Goal: Task Accomplishment & Management: Complete application form

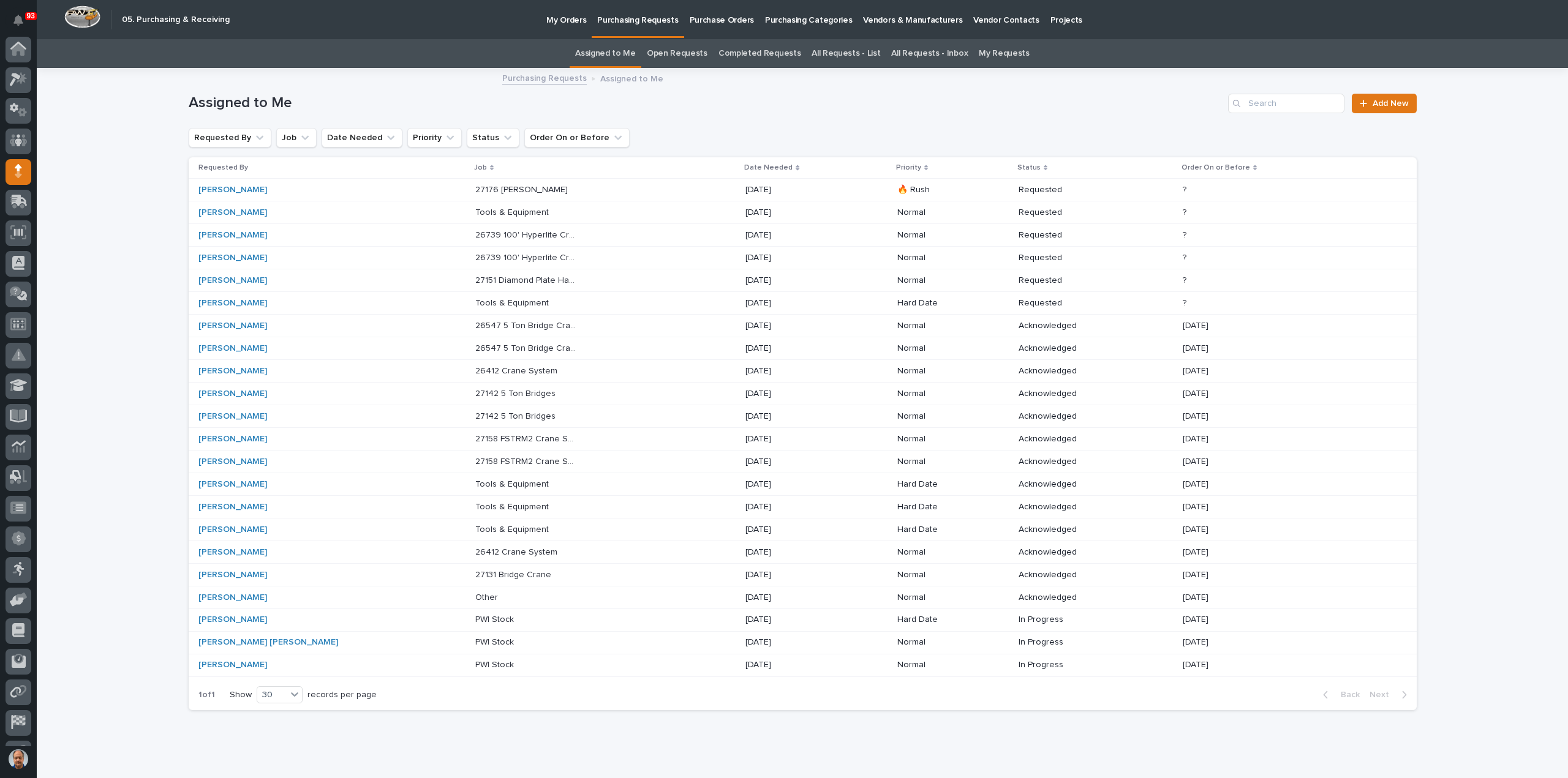
scroll to position [85, 0]
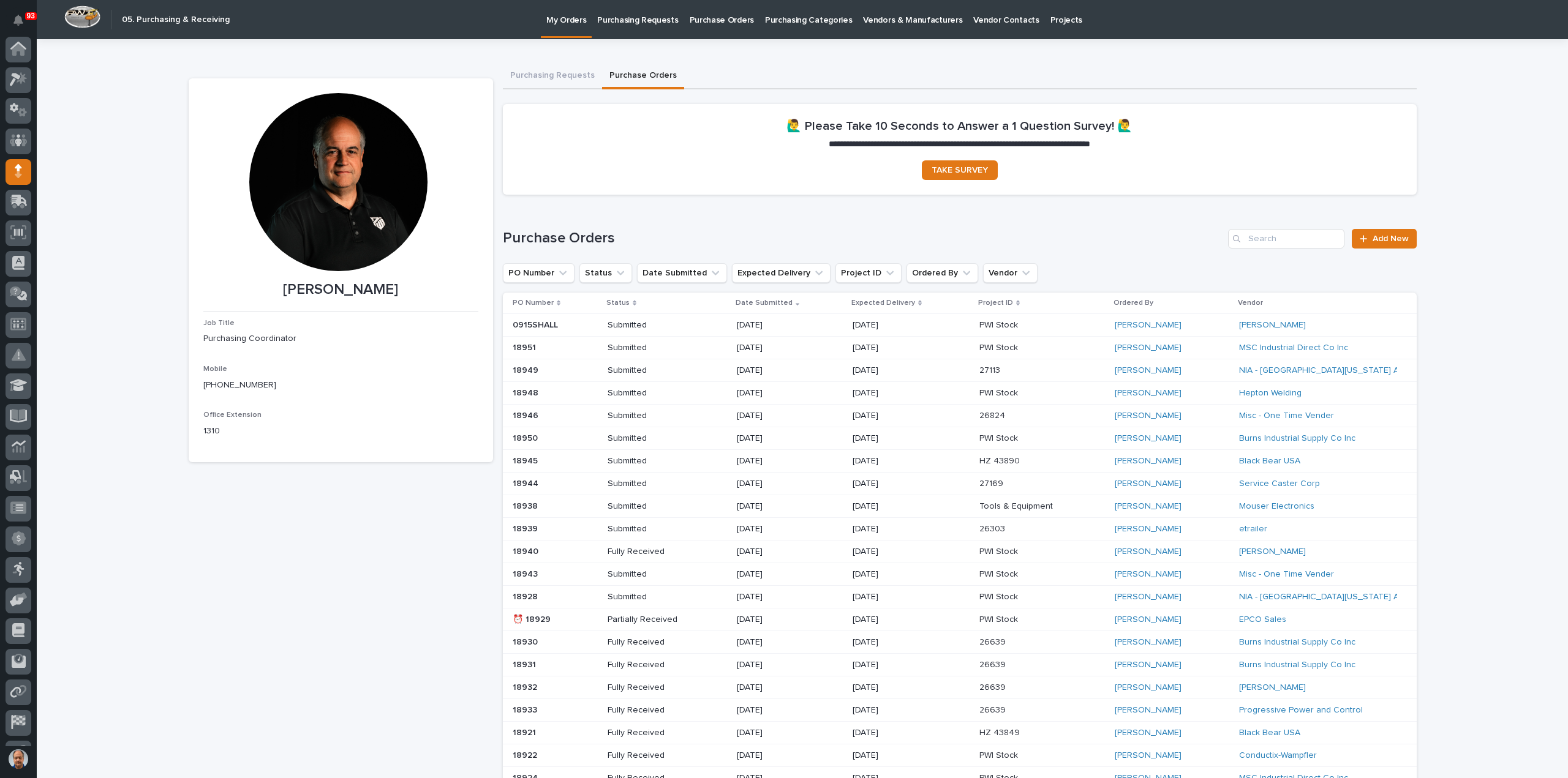
scroll to position [85, 0]
click at [633, 22] on p "Purchasing Requests" at bounding box center [638, 13] width 81 height 26
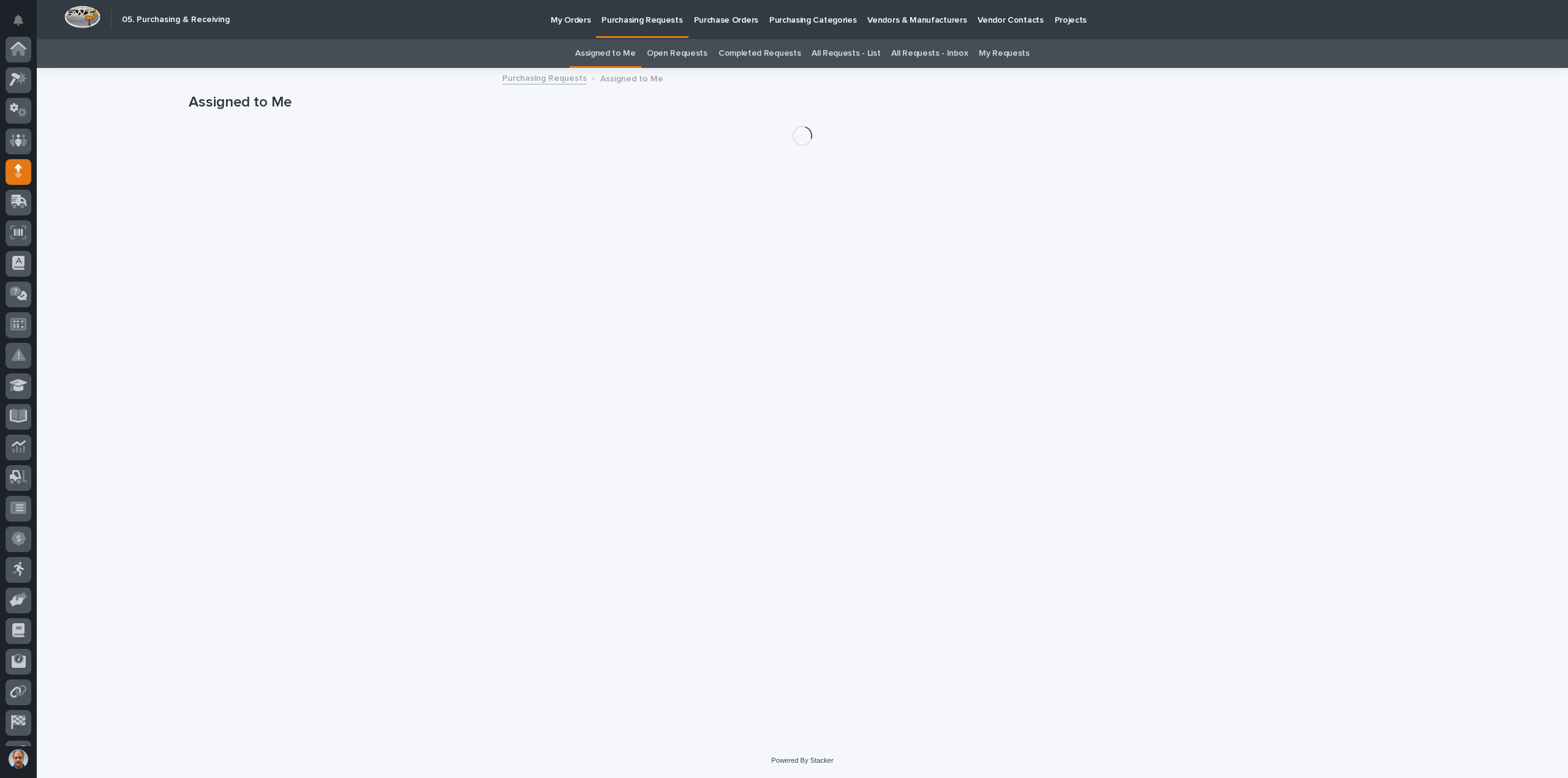
scroll to position [85, 0]
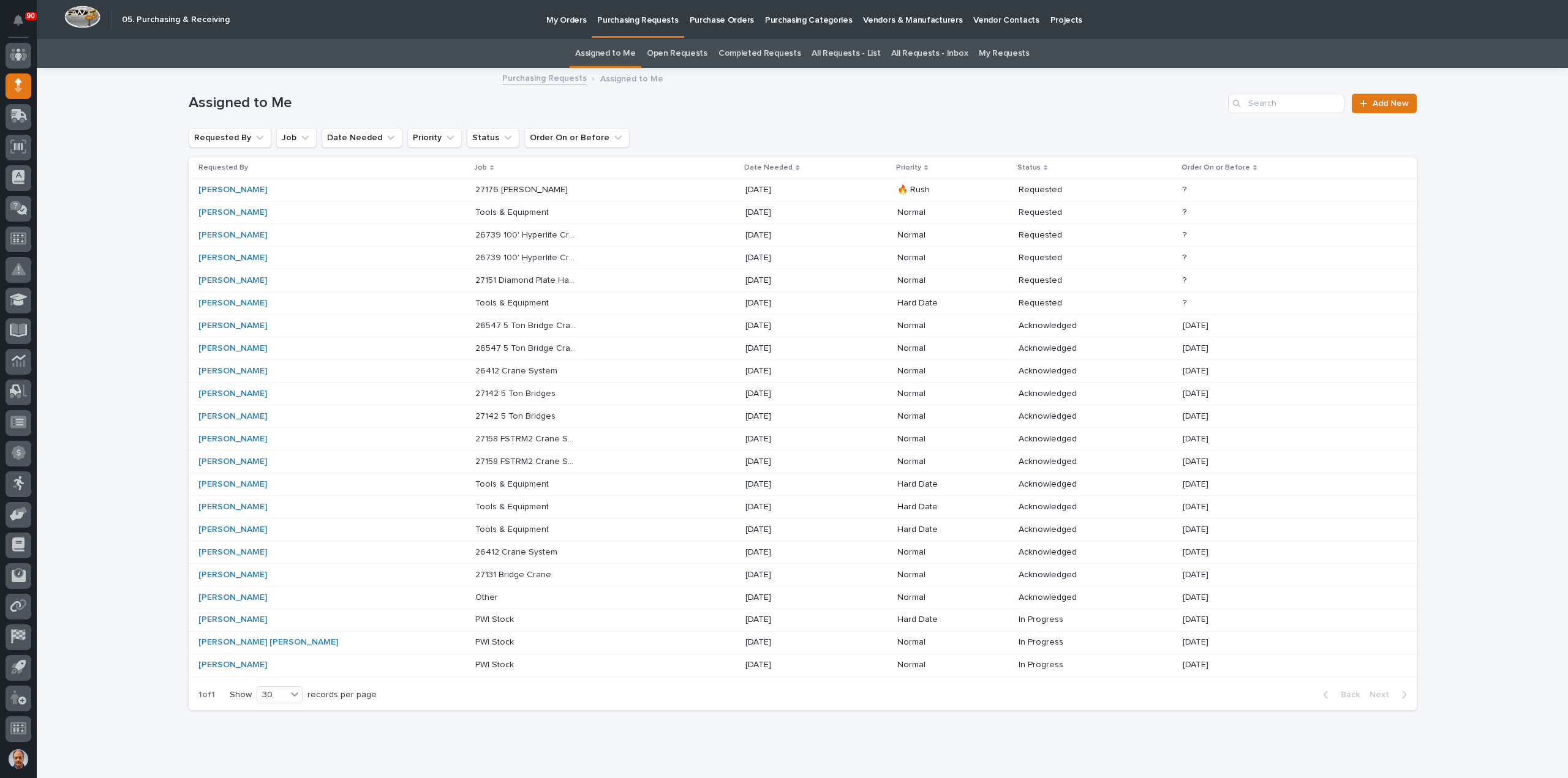
click at [914, 52] on link "All Requests - Inbox" at bounding box center [930, 54] width 77 height 29
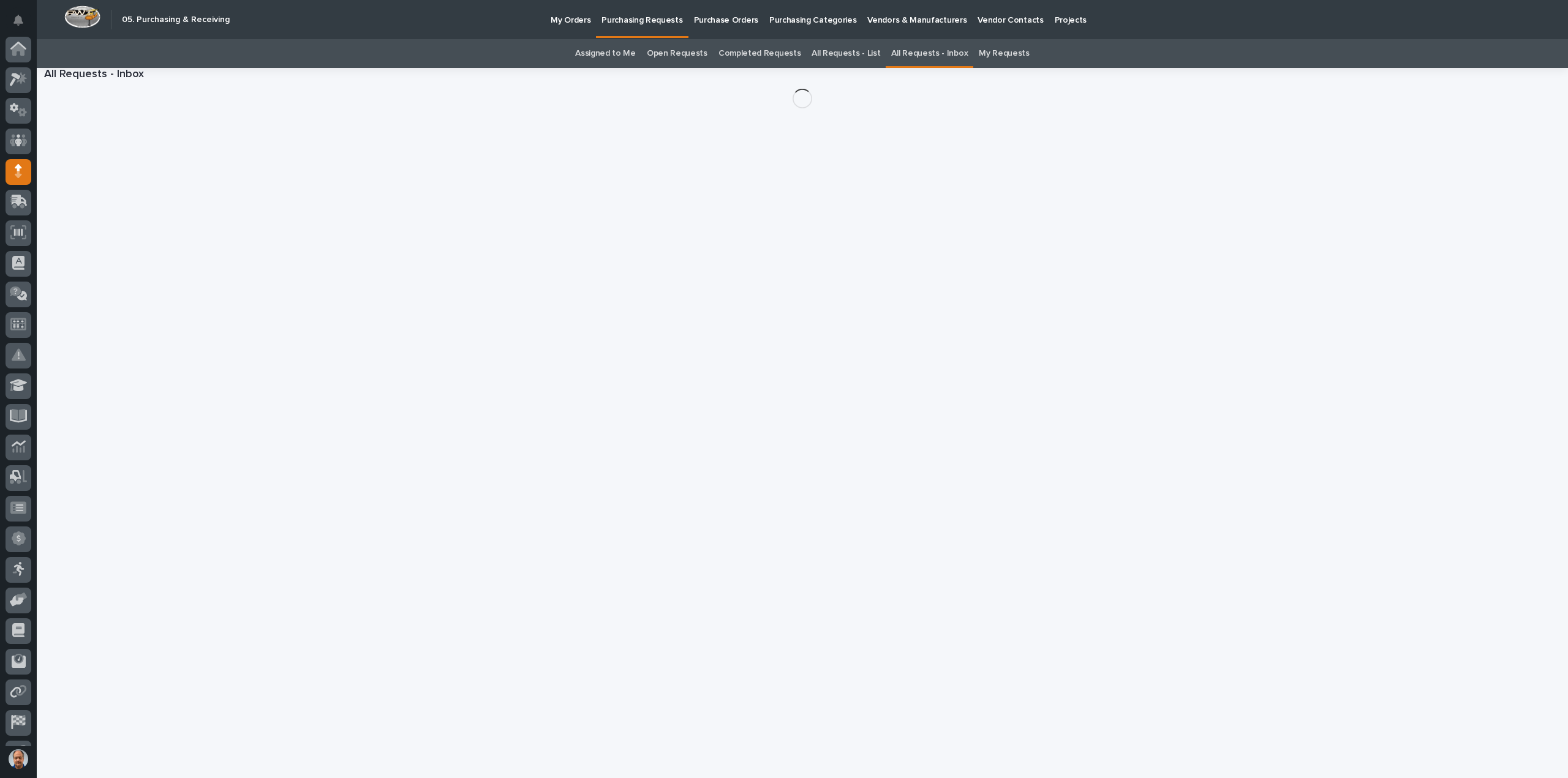
scroll to position [85, 0]
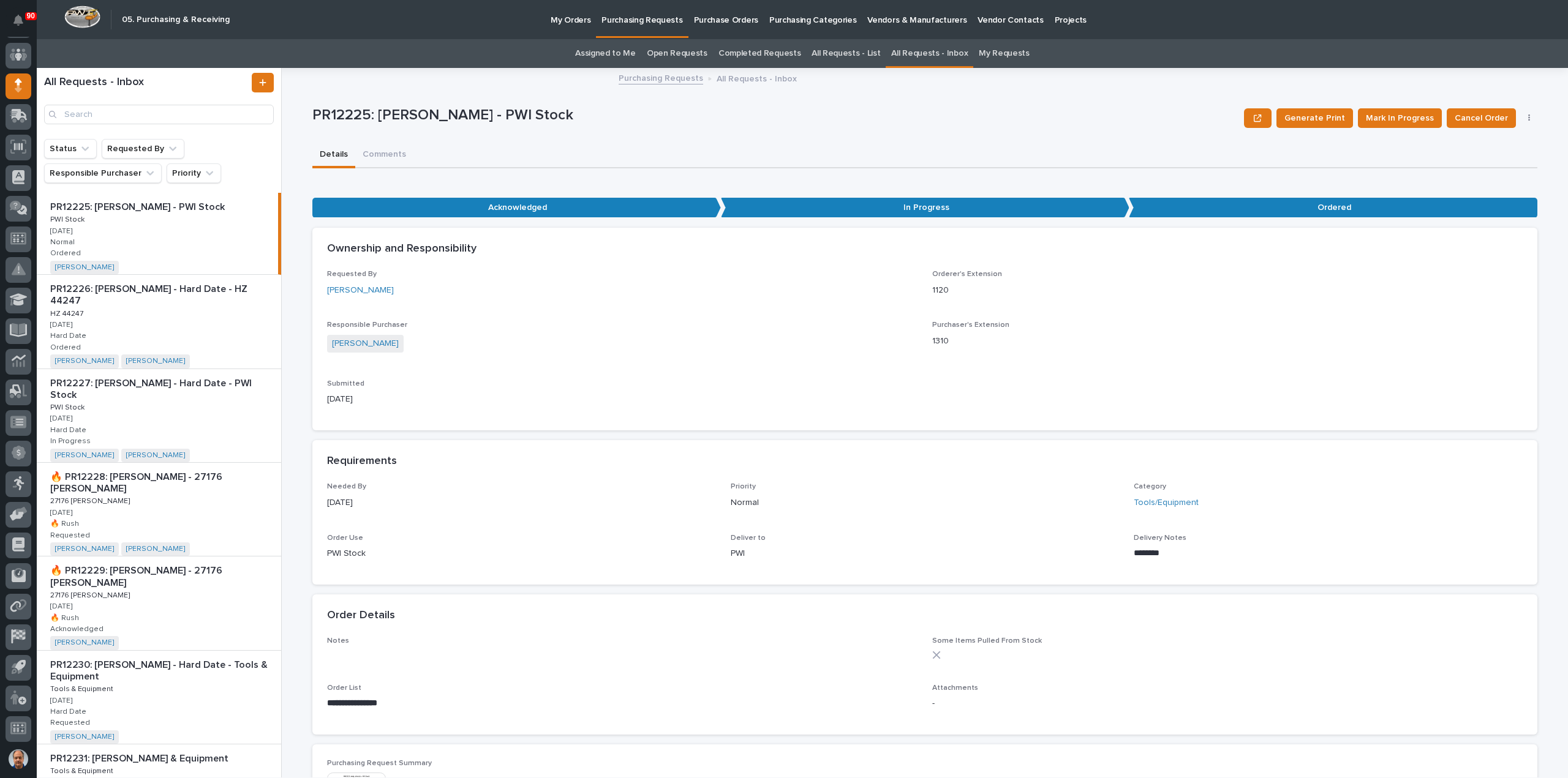
click at [845, 51] on link "All Requests - List" at bounding box center [846, 54] width 69 height 29
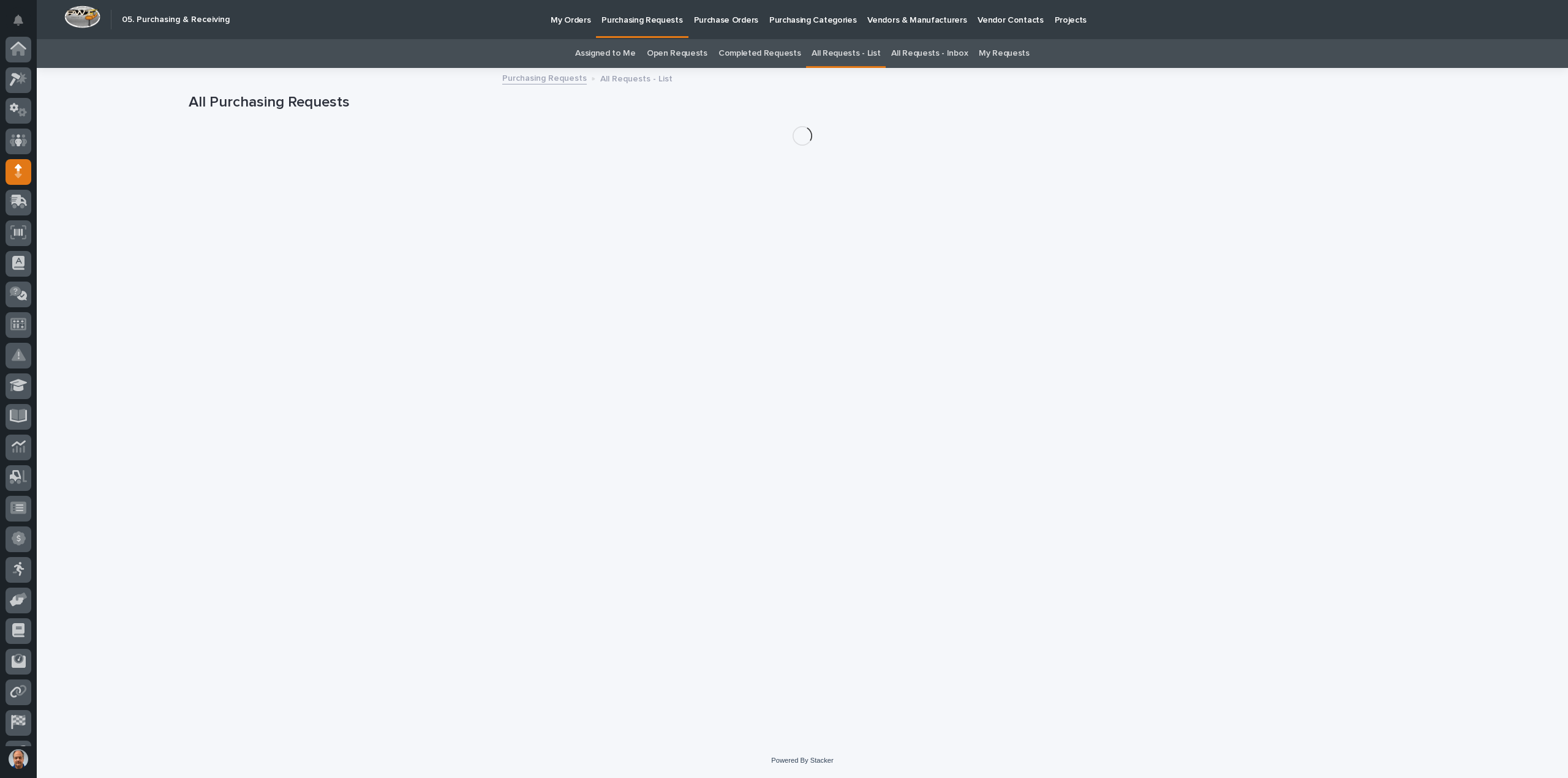
scroll to position [85, 0]
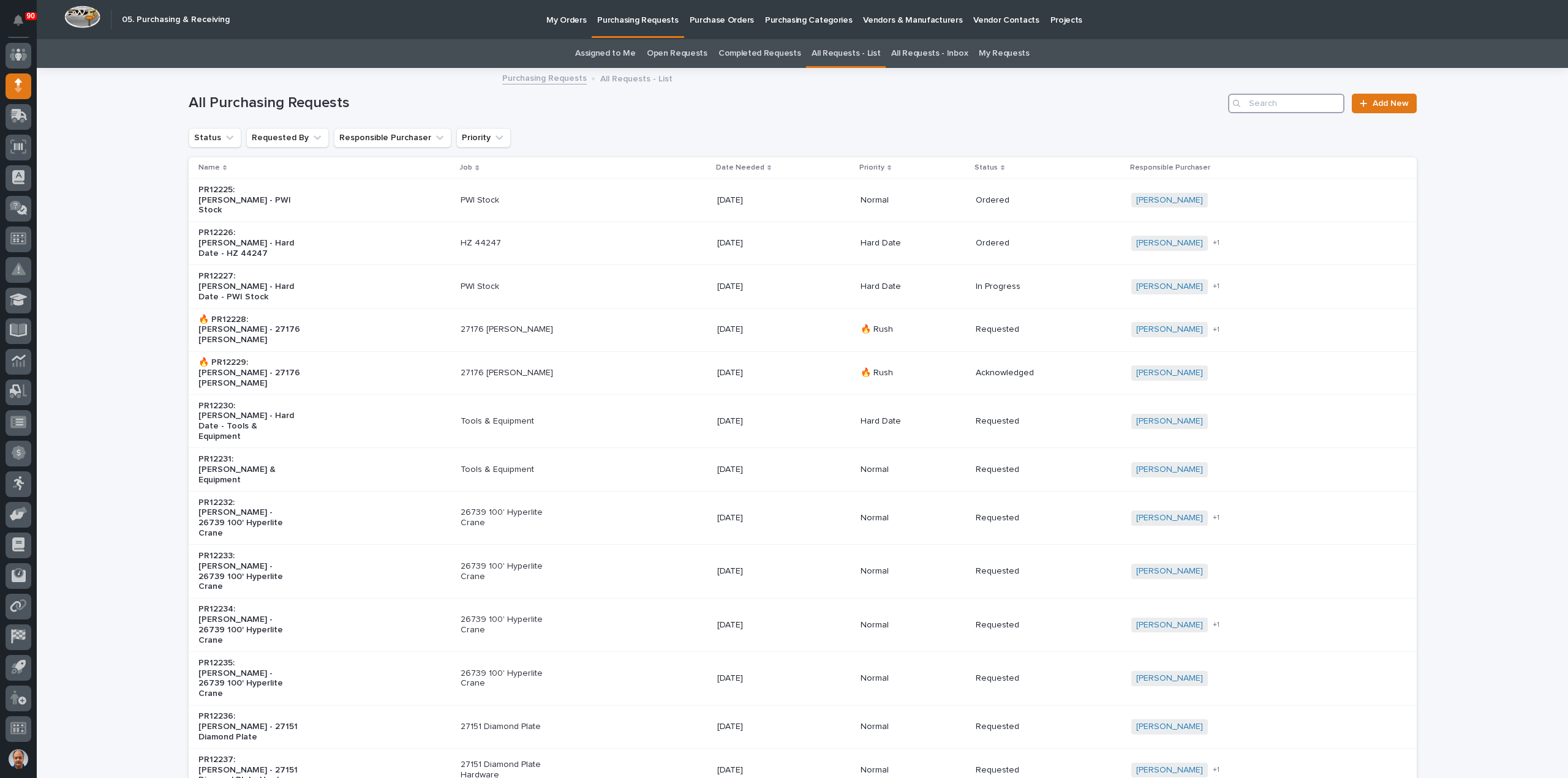
click at [1277, 109] on input "Search" at bounding box center [1286, 103] width 117 height 20
type input "3"
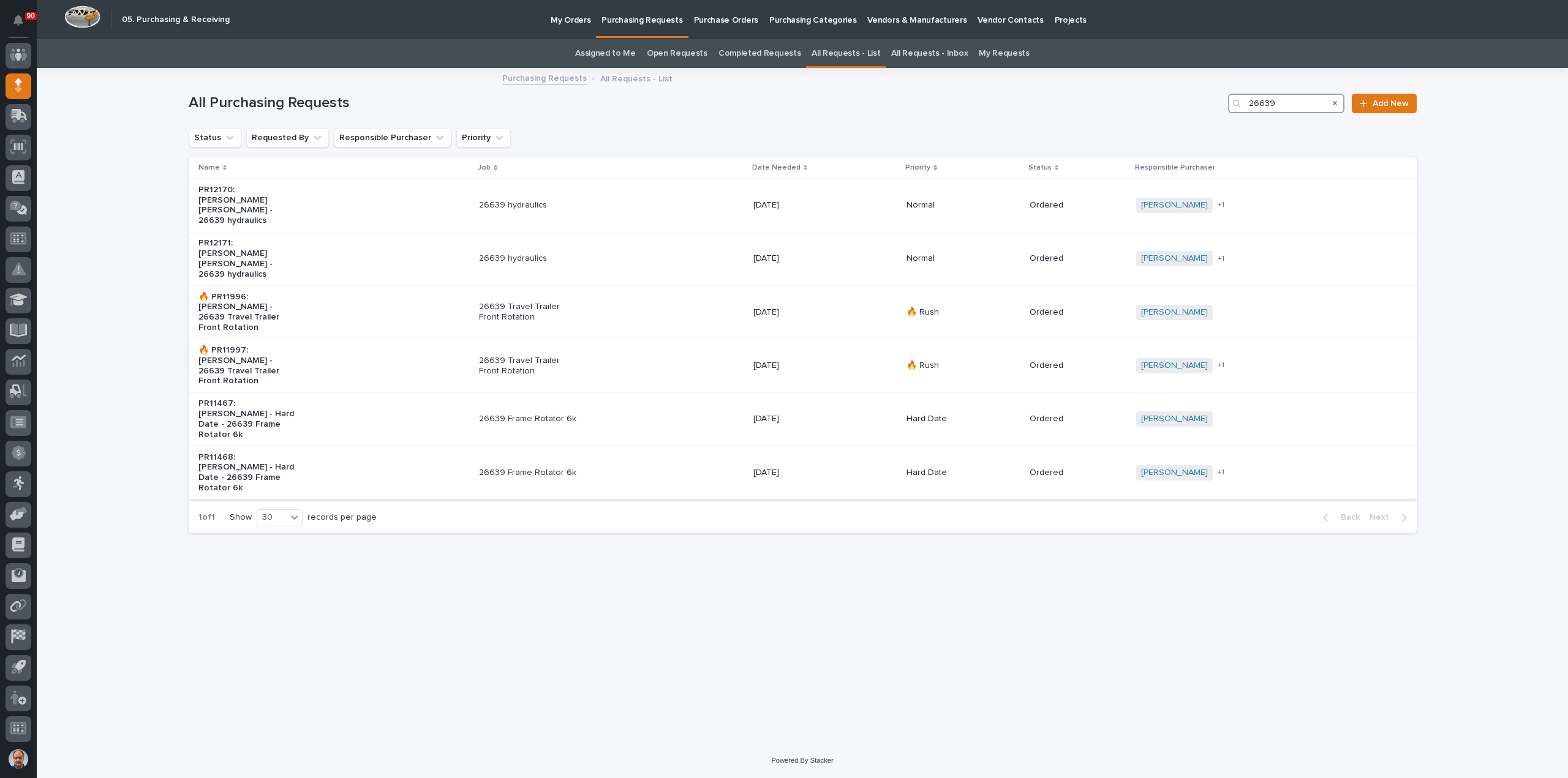
type input "26639"
click at [568, 468] on p "26639 Frame Rotator 6k" at bounding box center [530, 473] width 102 height 10
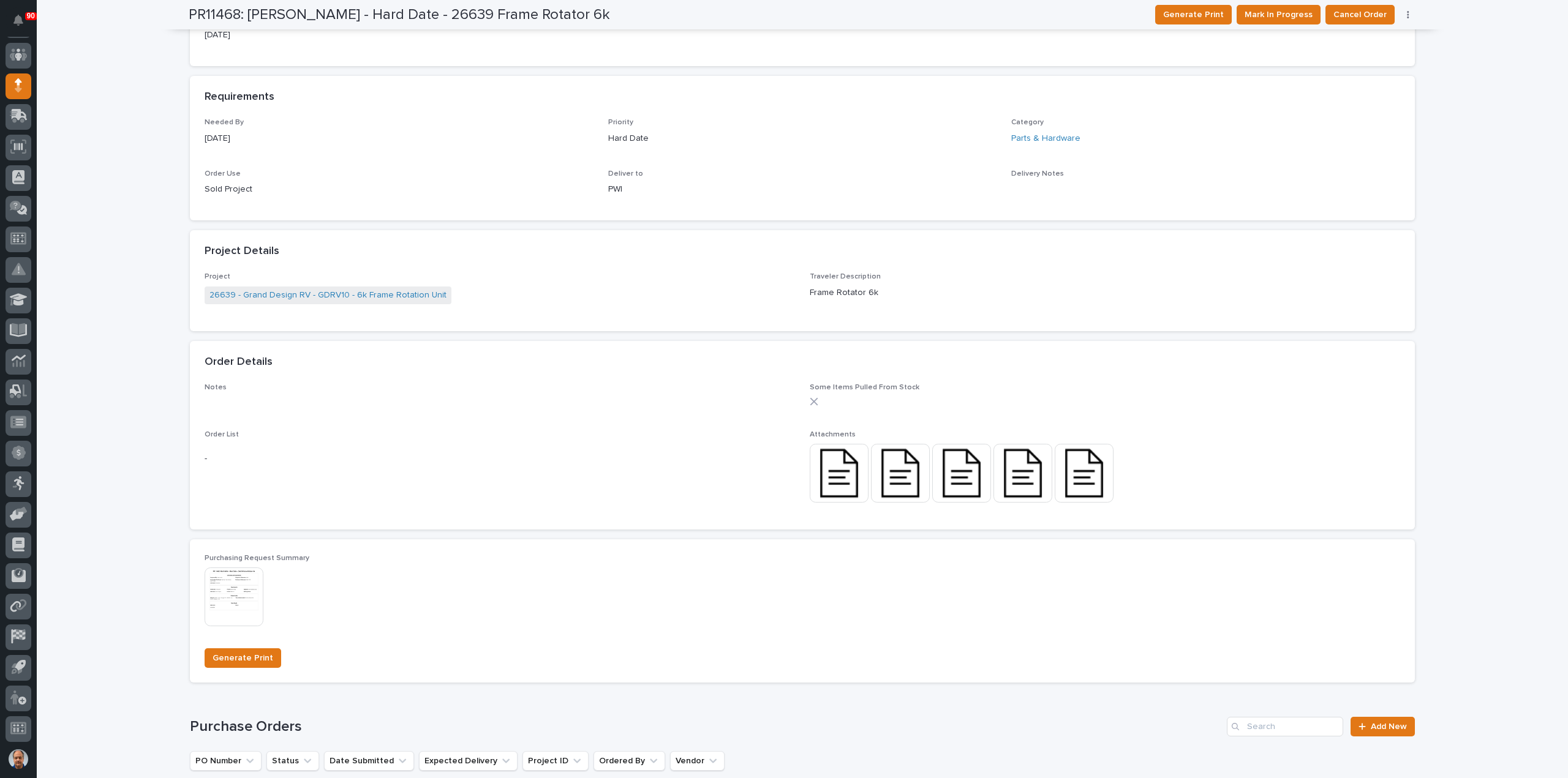
scroll to position [551, 0]
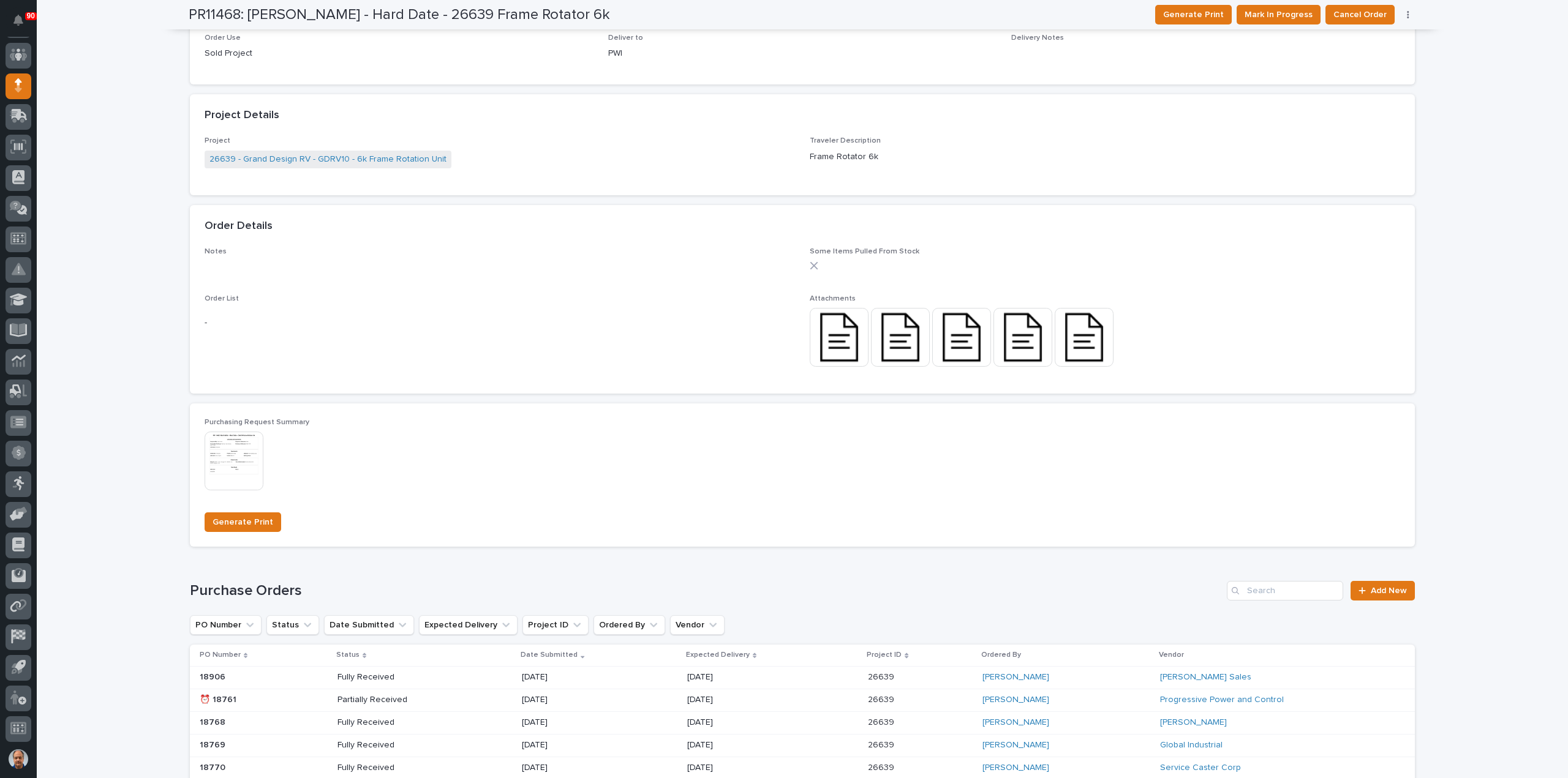
click at [814, 334] on img at bounding box center [838, 337] width 59 height 59
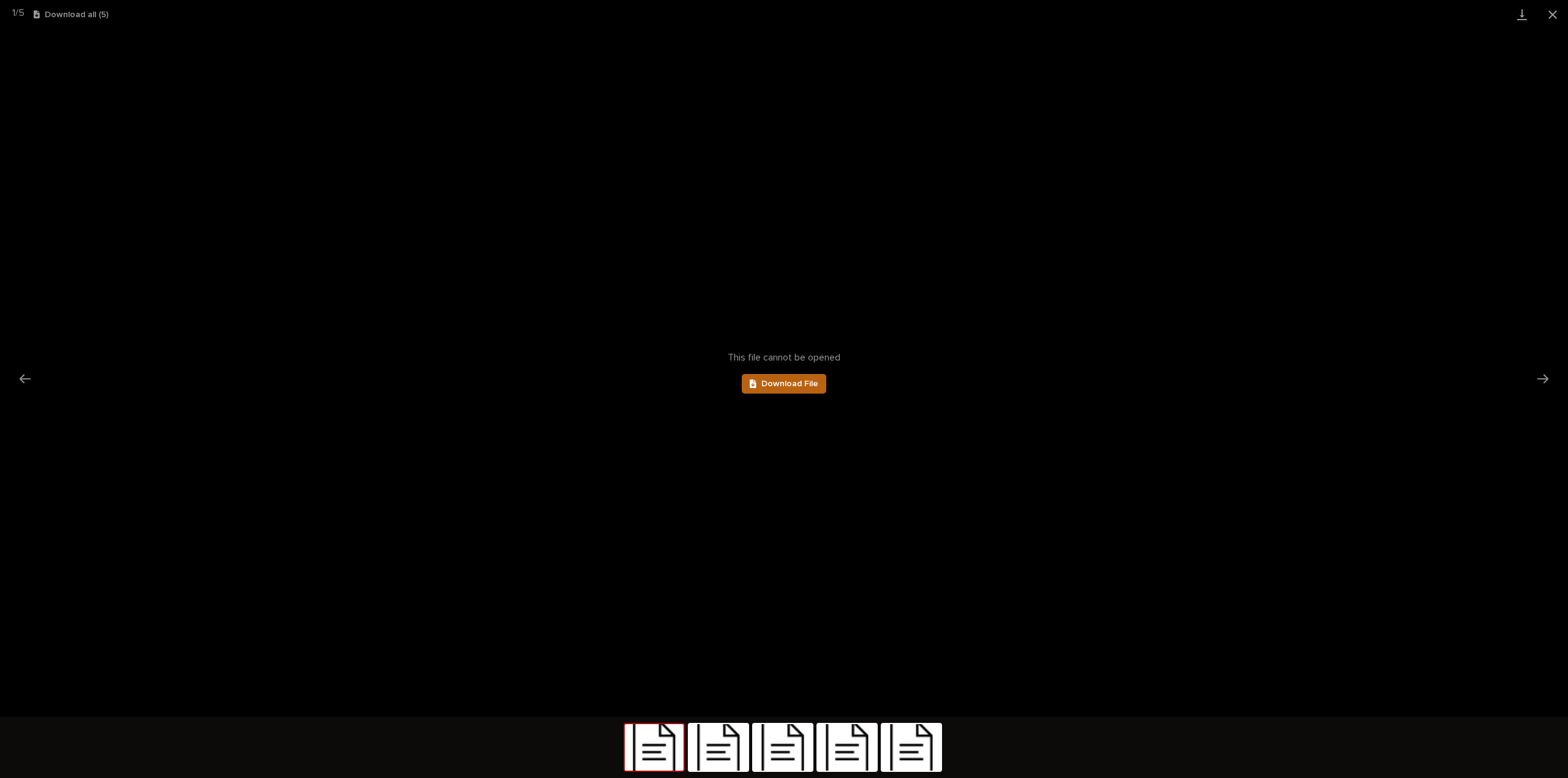
scroll to position [0, 0]
click at [803, 379] on link "Download File" at bounding box center [783, 384] width 85 height 20
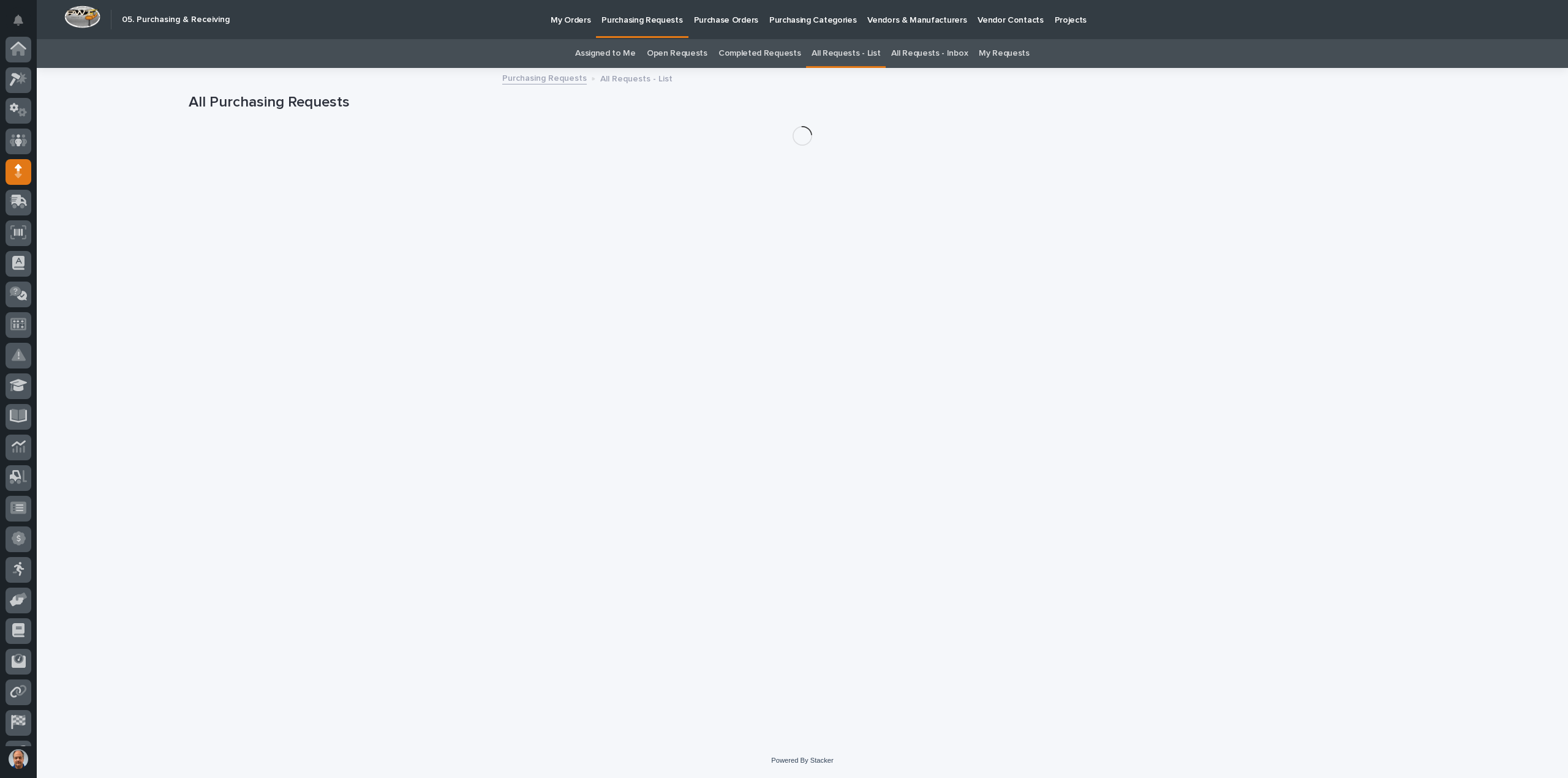
scroll to position [85, 0]
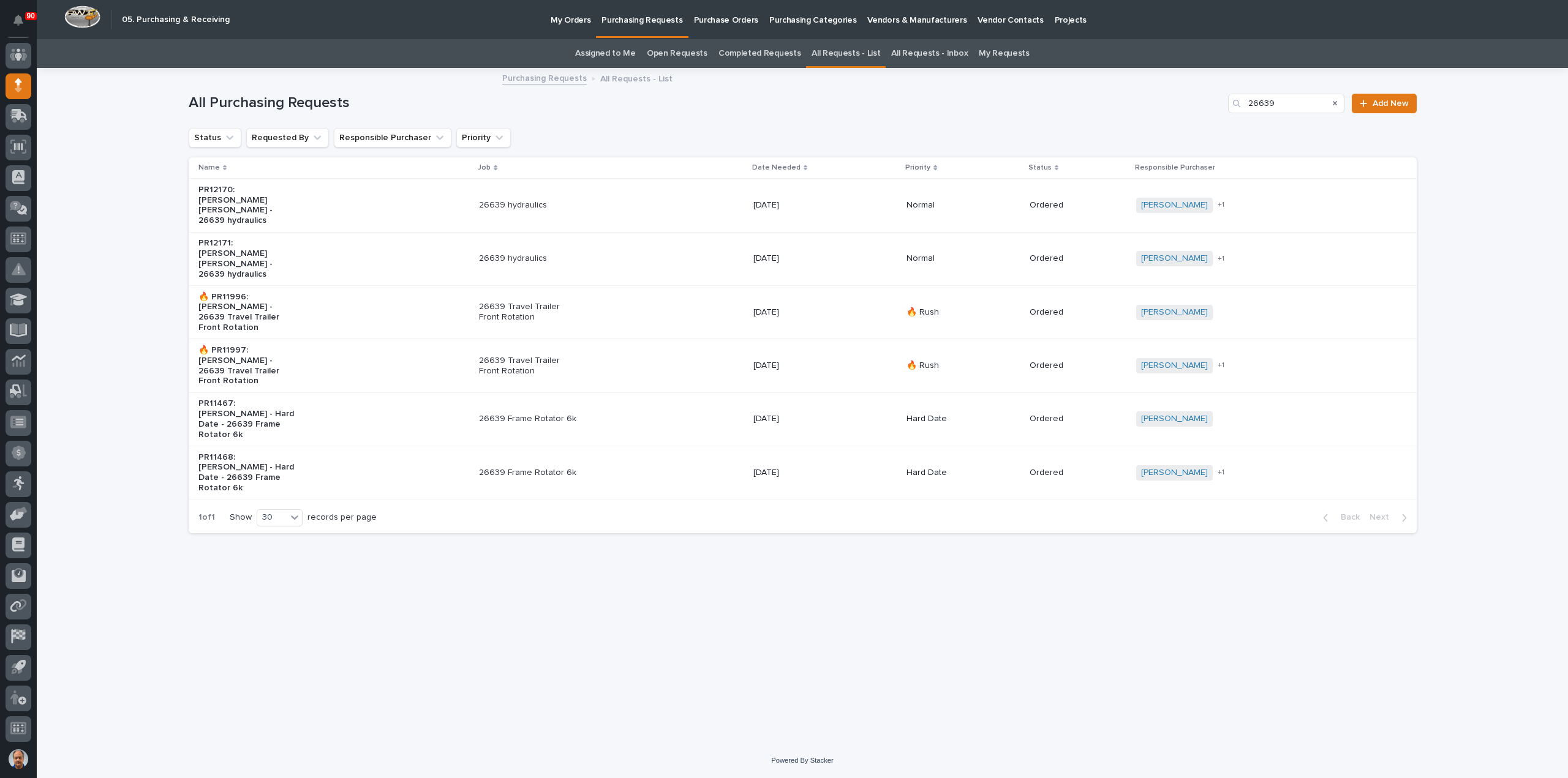
click at [554, 19] on p "My Orders" at bounding box center [570, 13] width 40 height 26
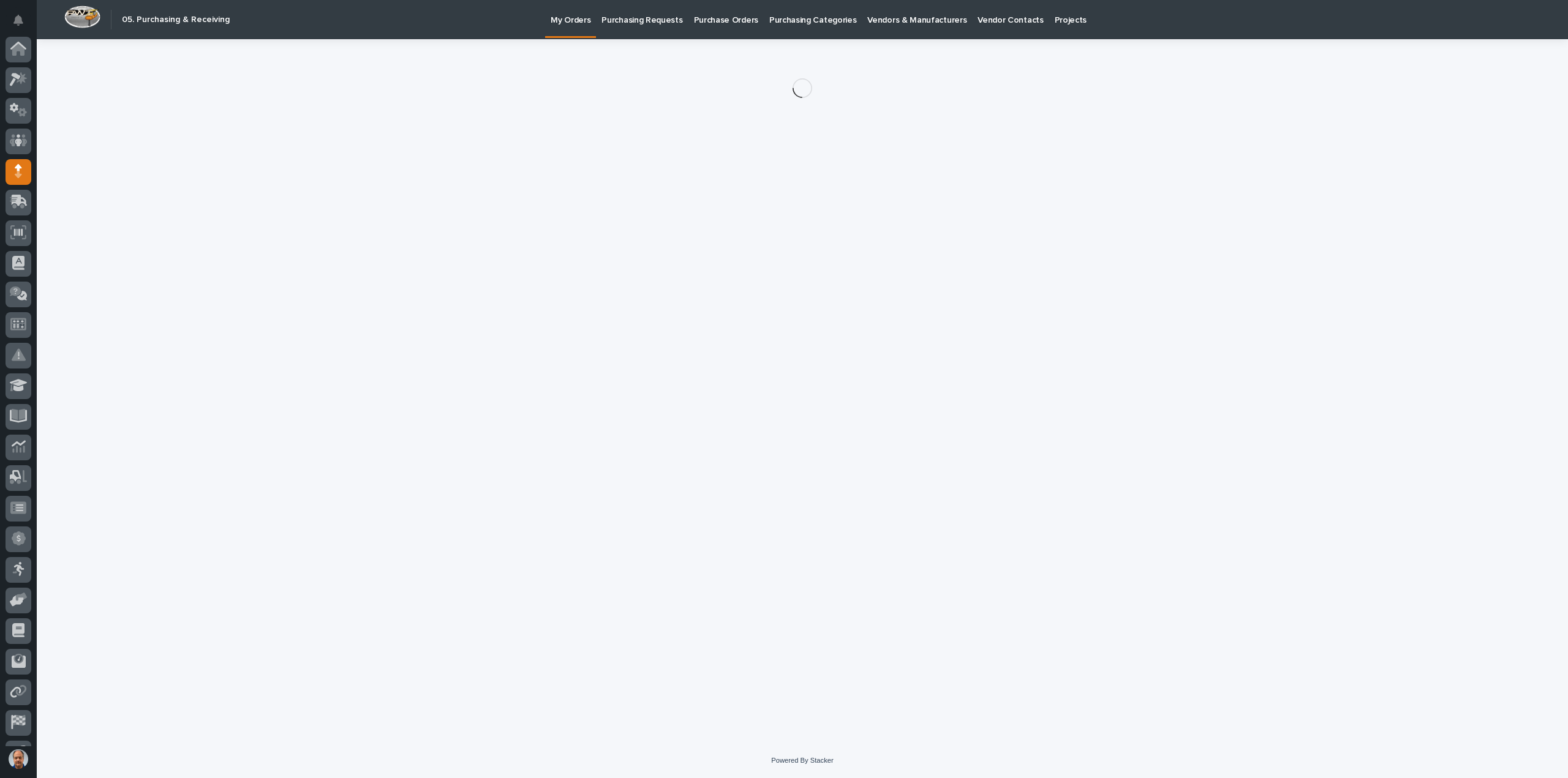
scroll to position [85, 0]
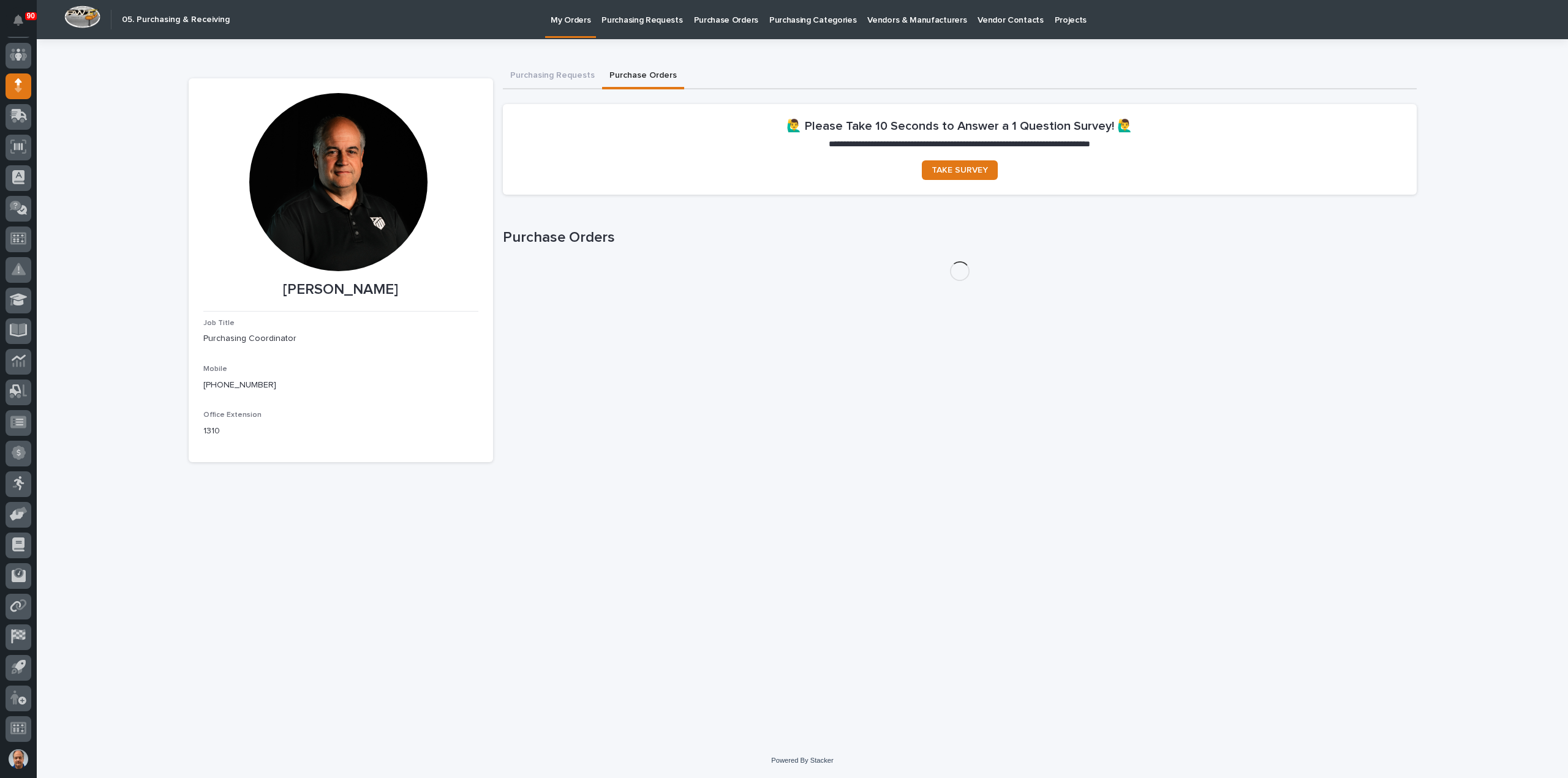
click at [646, 77] on button "Purchase Orders" at bounding box center [643, 77] width 82 height 26
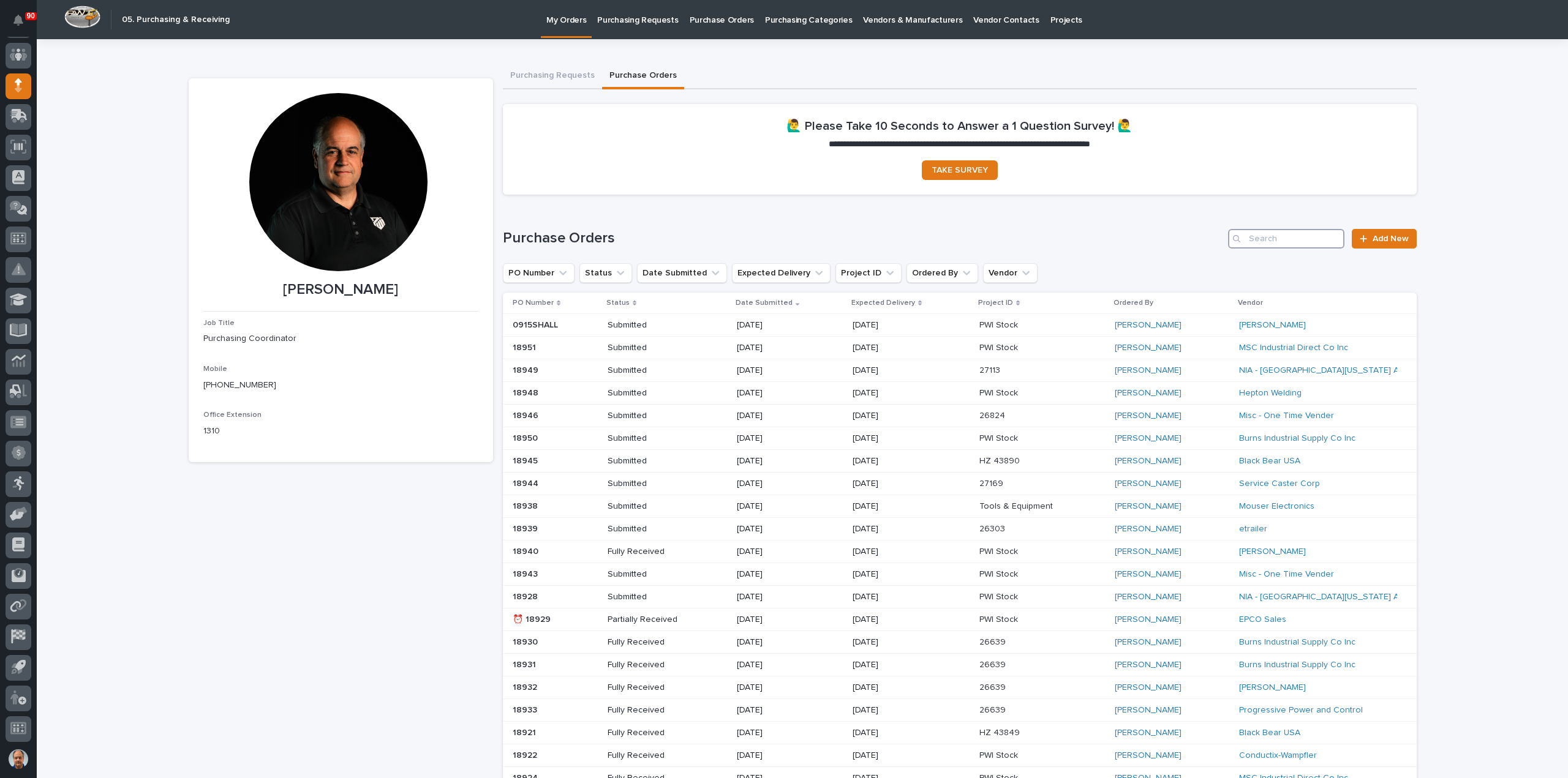
click at [1282, 243] on input "Search" at bounding box center [1286, 238] width 117 height 20
type input "18936"
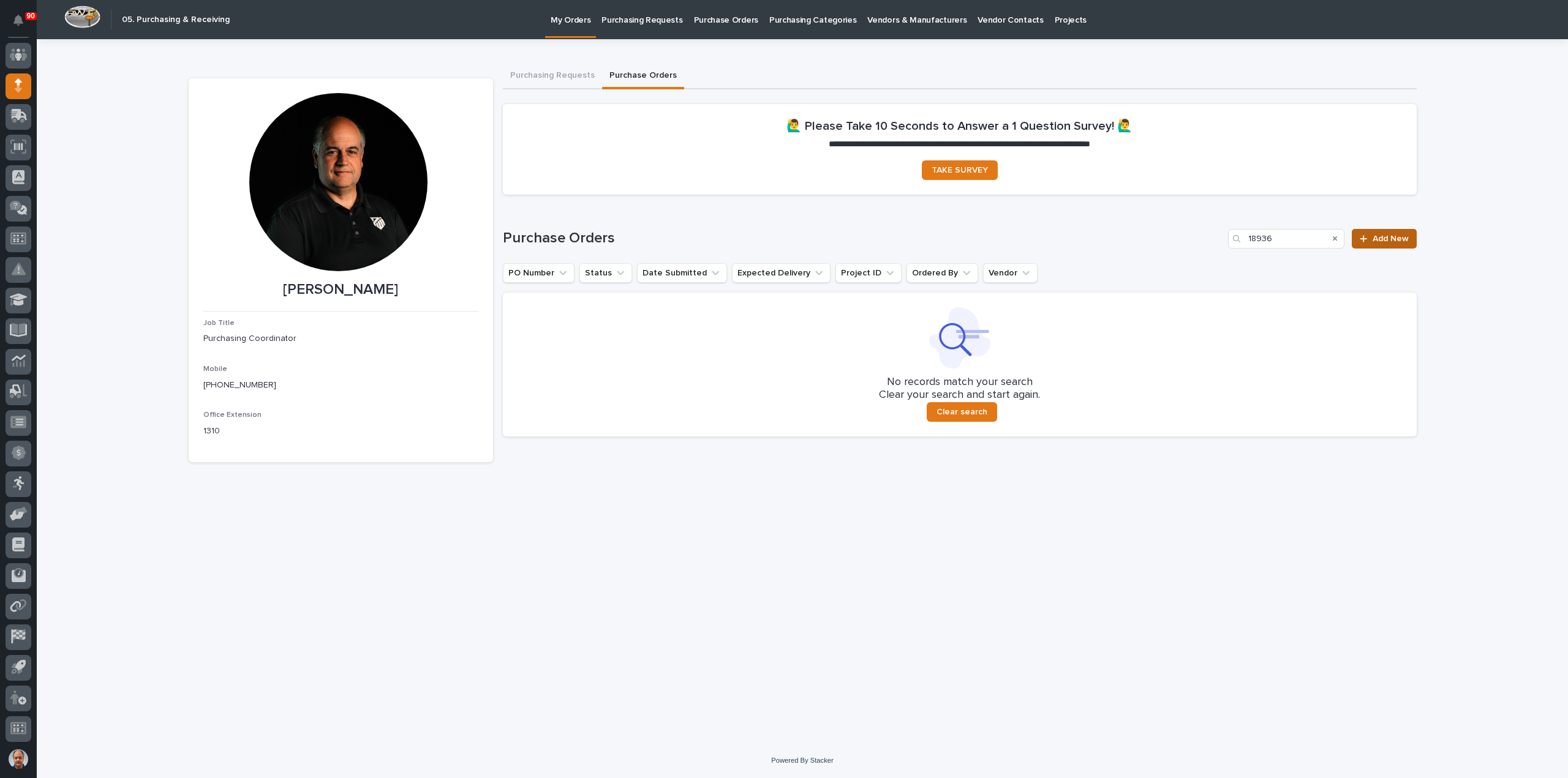
click at [1382, 238] on span "Add New" at bounding box center [1391, 239] width 36 height 9
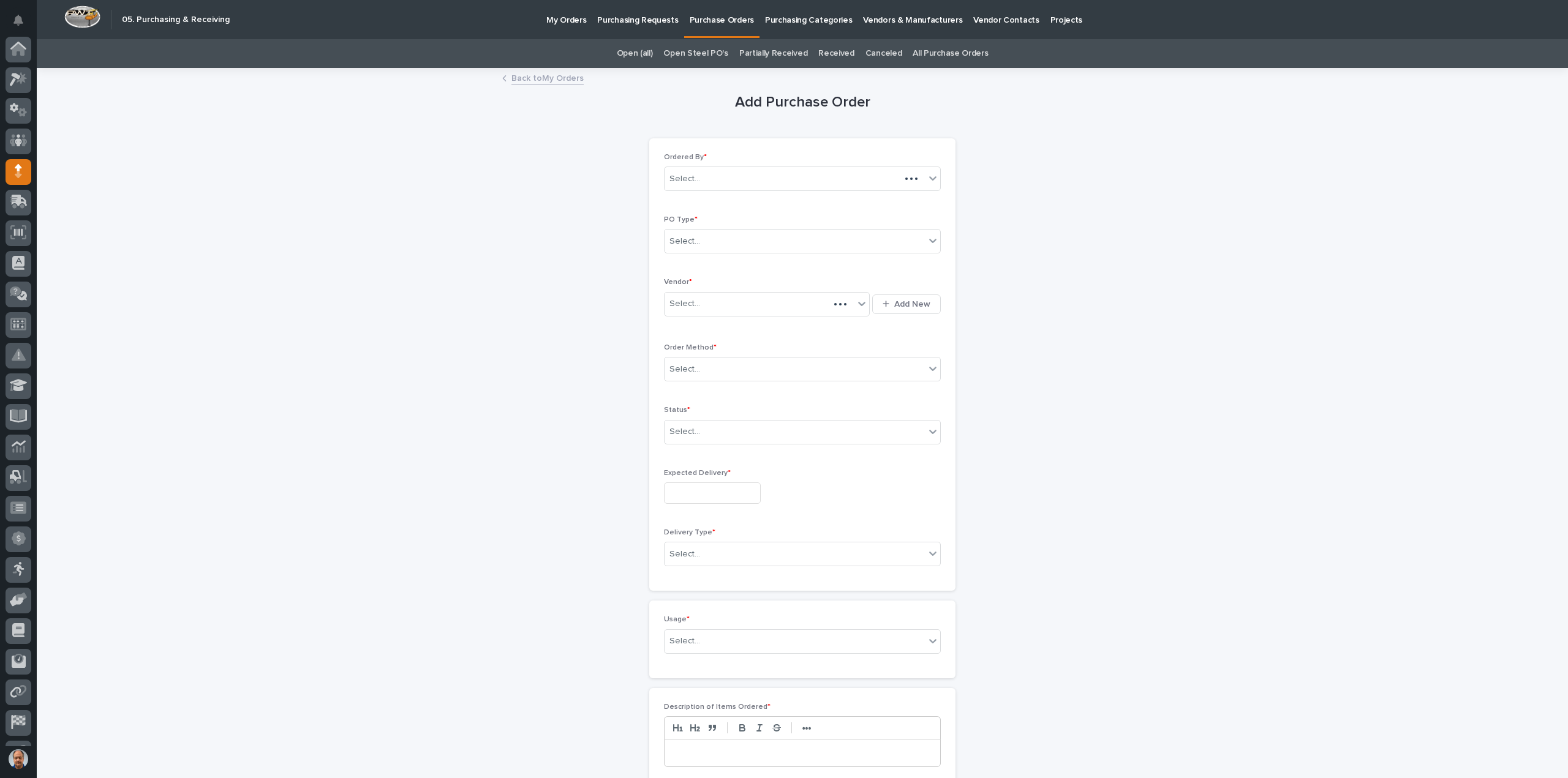
scroll to position [85, 0]
click at [758, 241] on div "Select..." at bounding box center [795, 242] width 261 height 20
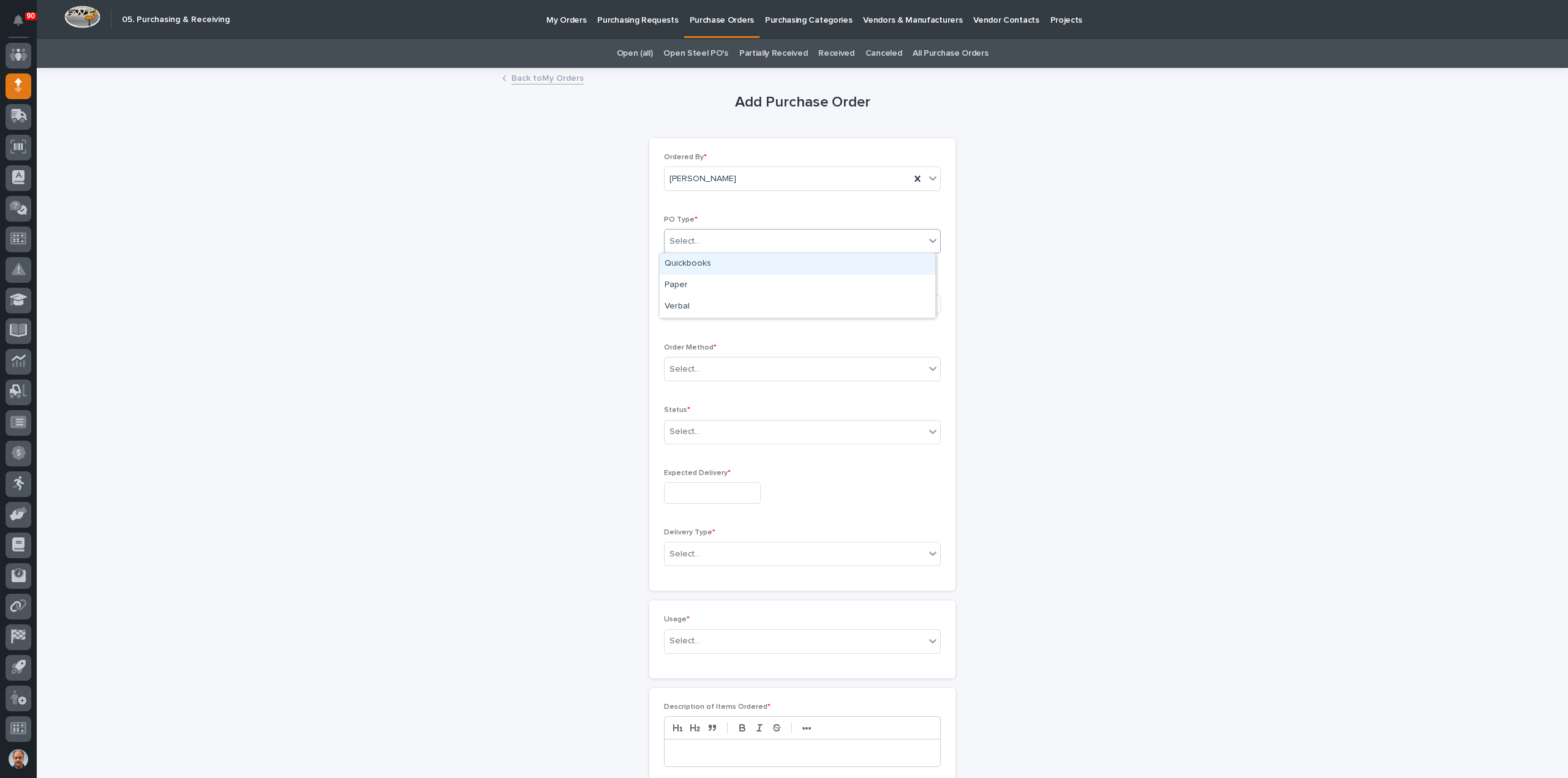
click at [738, 242] on div "Select..." at bounding box center [795, 242] width 261 height 20
type input "*"
click at [680, 261] on div "Paper" at bounding box center [797, 264] width 276 height 22
click at [717, 305] on div "Select..." at bounding box center [759, 304] width 189 height 20
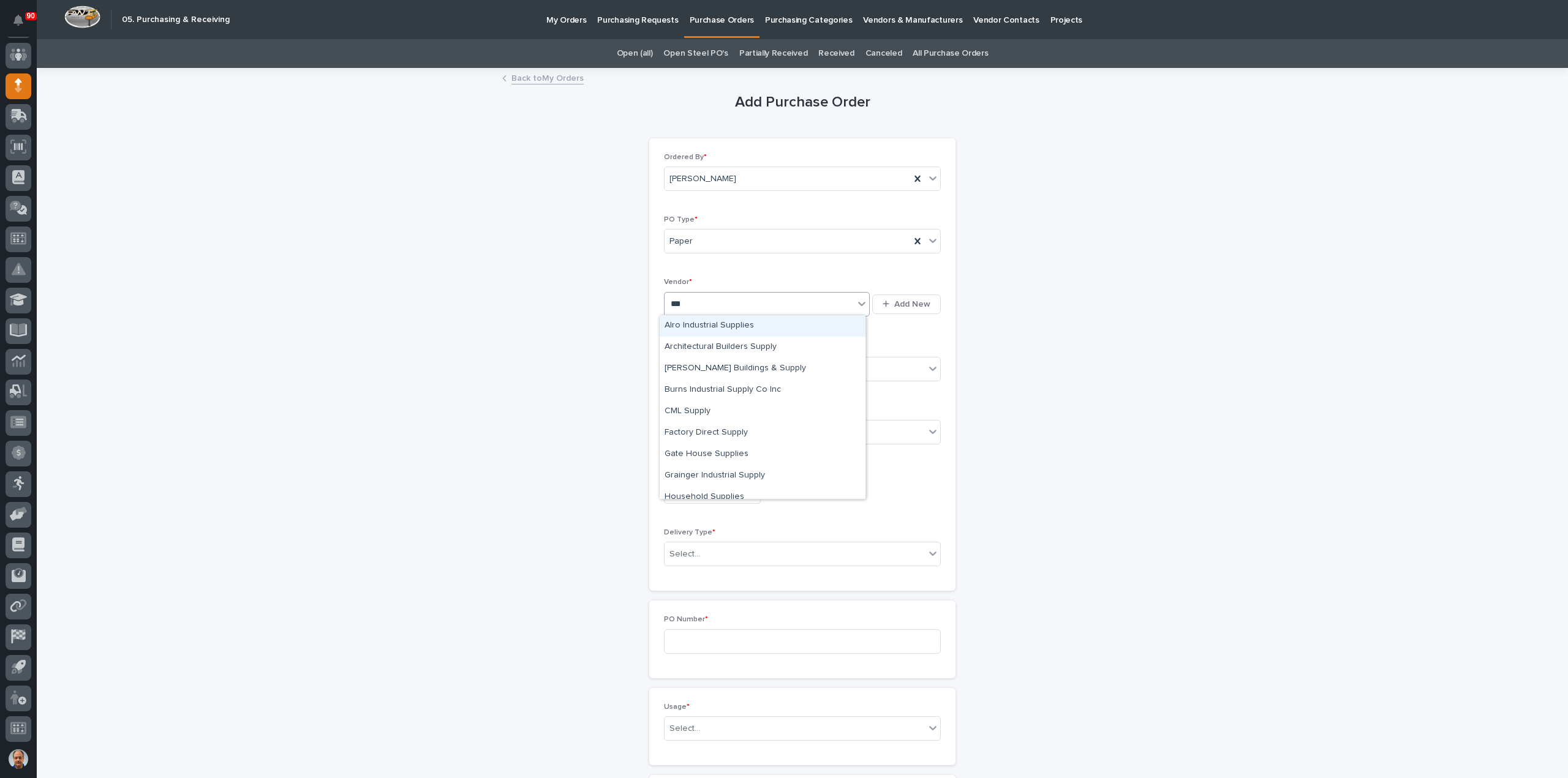
type input "****"
click at [707, 326] on div "Summit Collars" at bounding box center [762, 326] width 206 height 22
click at [715, 362] on div "Select..." at bounding box center [795, 370] width 261 height 20
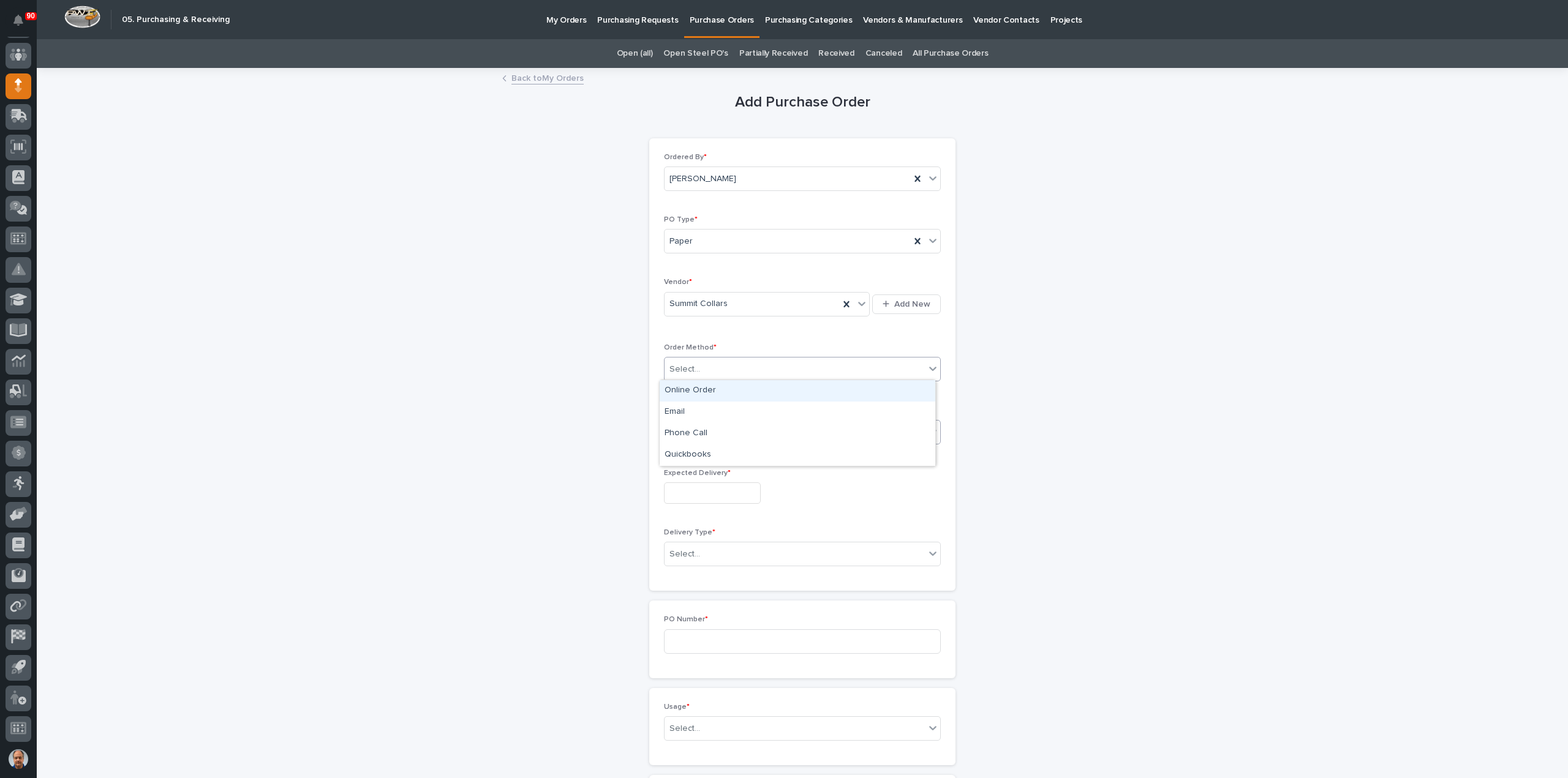
drag, startPoint x: 698, startPoint y: 387, endPoint x: 713, endPoint y: 422, distance: 38.1
click at [698, 390] on div "Online Order" at bounding box center [797, 391] width 276 height 22
click at [714, 429] on div "Select..." at bounding box center [795, 432] width 261 height 20
click at [701, 471] on div "Submitted" at bounding box center [797, 475] width 276 height 22
click at [713, 491] on input "text" at bounding box center [712, 494] width 97 height 22
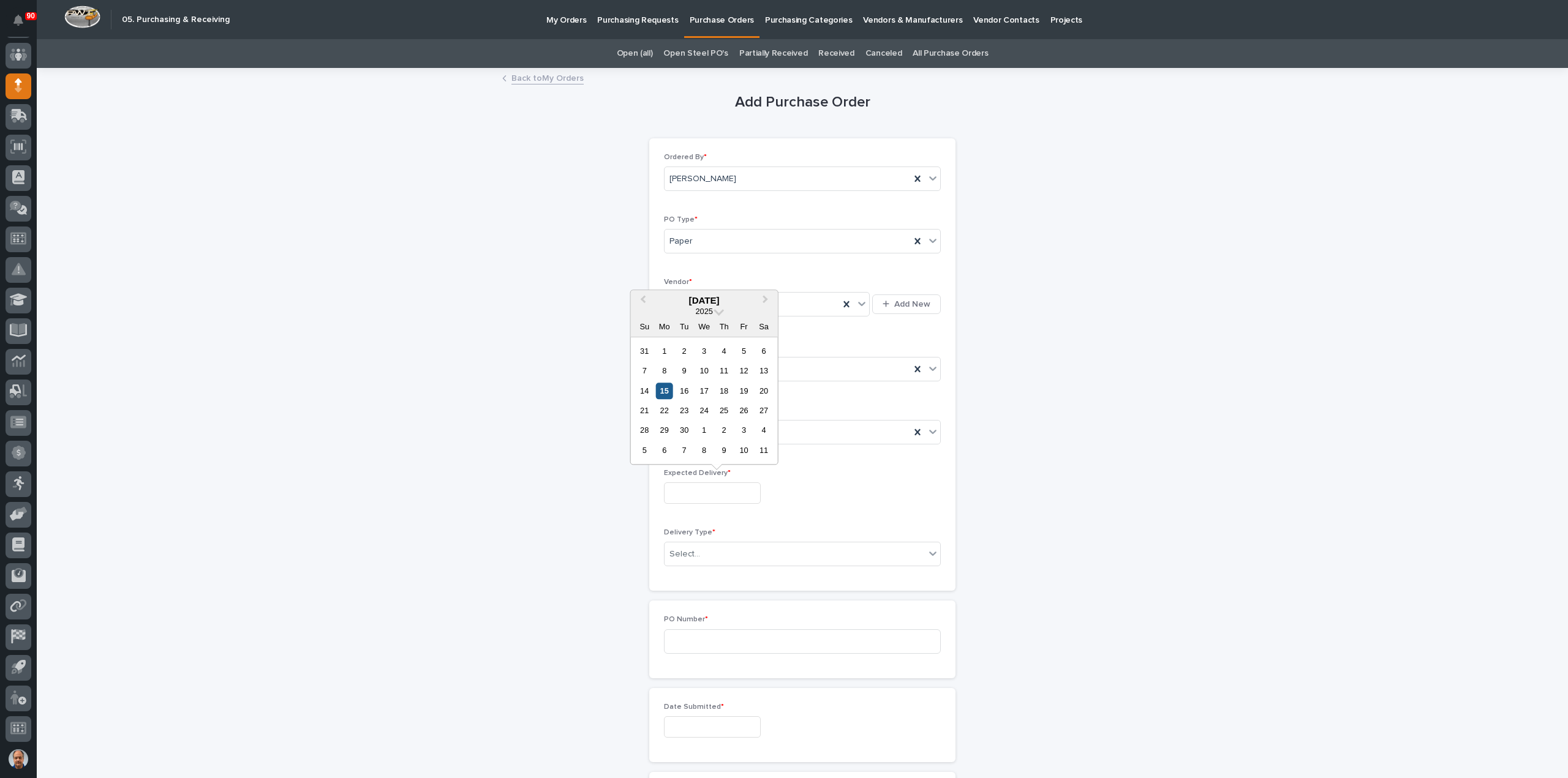
click at [665, 392] on div "15" at bounding box center [664, 391] width 17 height 17
type input "**********"
click at [703, 550] on div "Select..." at bounding box center [795, 554] width 261 height 20
click at [709, 574] on div "Deliver to PWI" at bounding box center [797, 575] width 276 height 22
drag, startPoint x: 697, startPoint y: 643, endPoint x: 737, endPoint y: 642, distance: 40.0
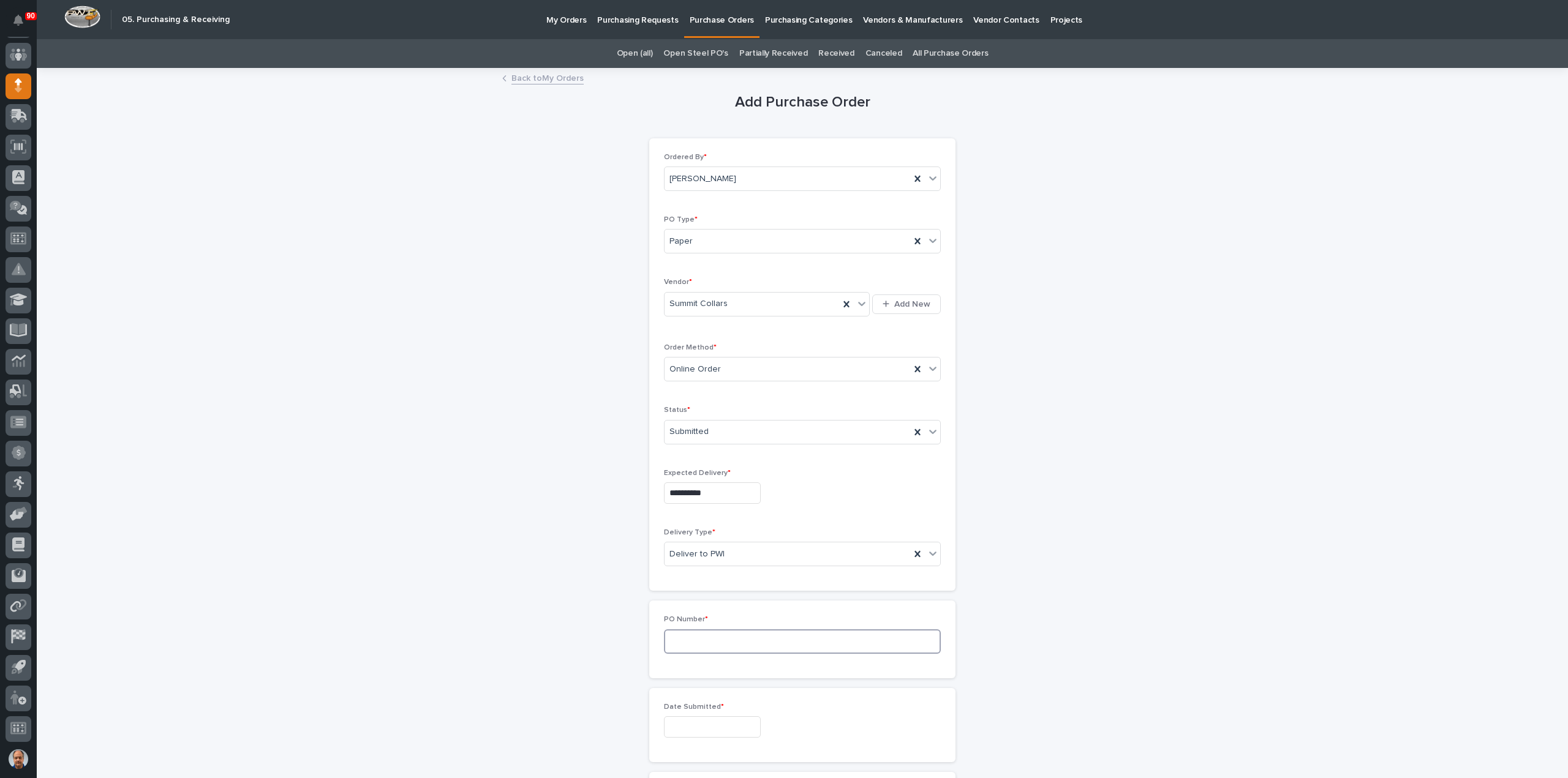
click at [697, 643] on input at bounding box center [802, 642] width 277 height 25
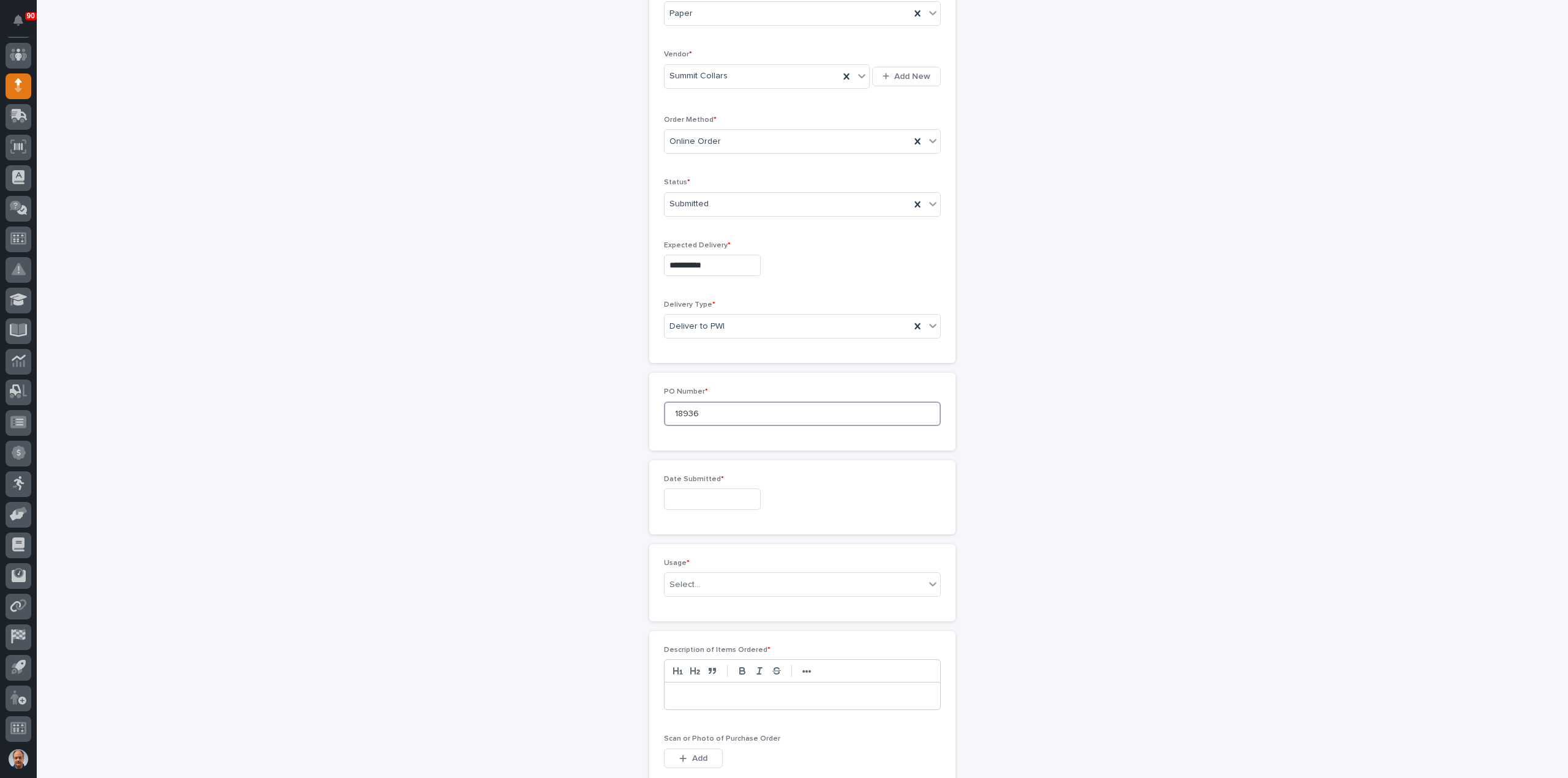
scroll to position [245, 0]
type input "18936"
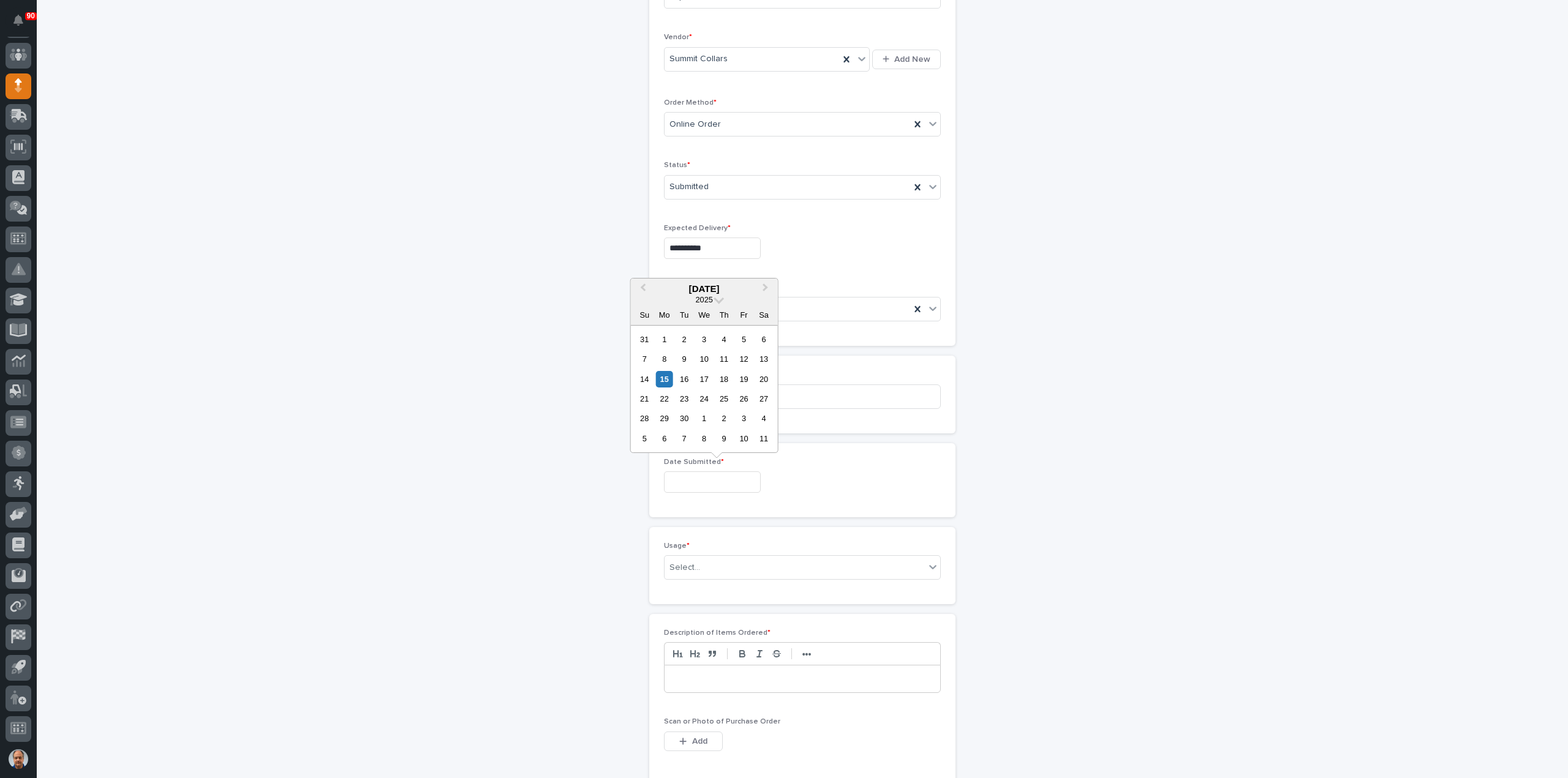
click at [695, 480] on input "text" at bounding box center [712, 482] width 97 height 22
click at [825, 449] on div "Date Submitted *" at bounding box center [802, 480] width 306 height 74
click at [703, 479] on input "text" at bounding box center [712, 482] width 97 height 22
click at [689, 476] on input "text" at bounding box center [712, 482] width 97 height 22
click at [707, 355] on div "10" at bounding box center [704, 359] width 17 height 17
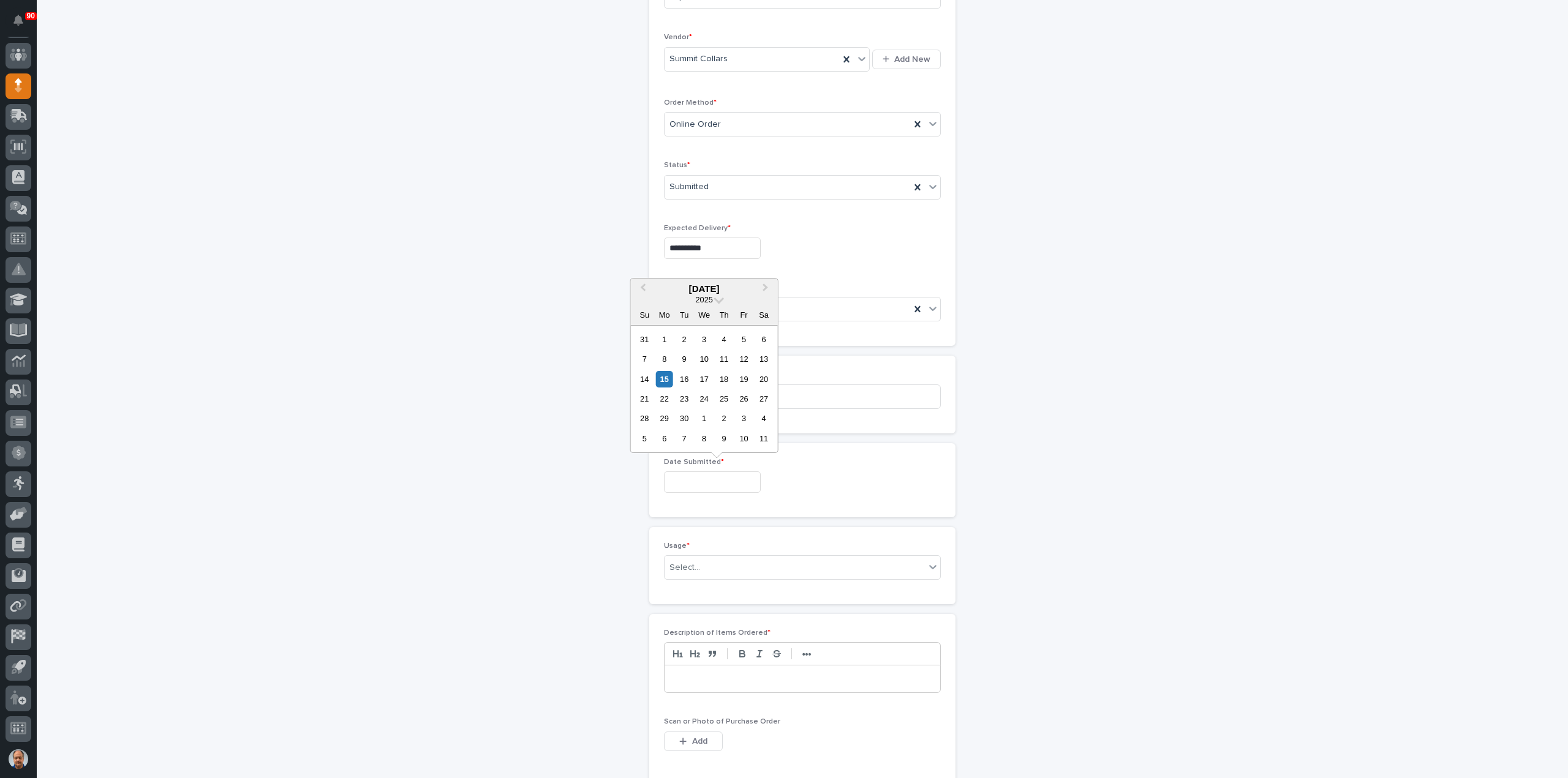
type input "**********"
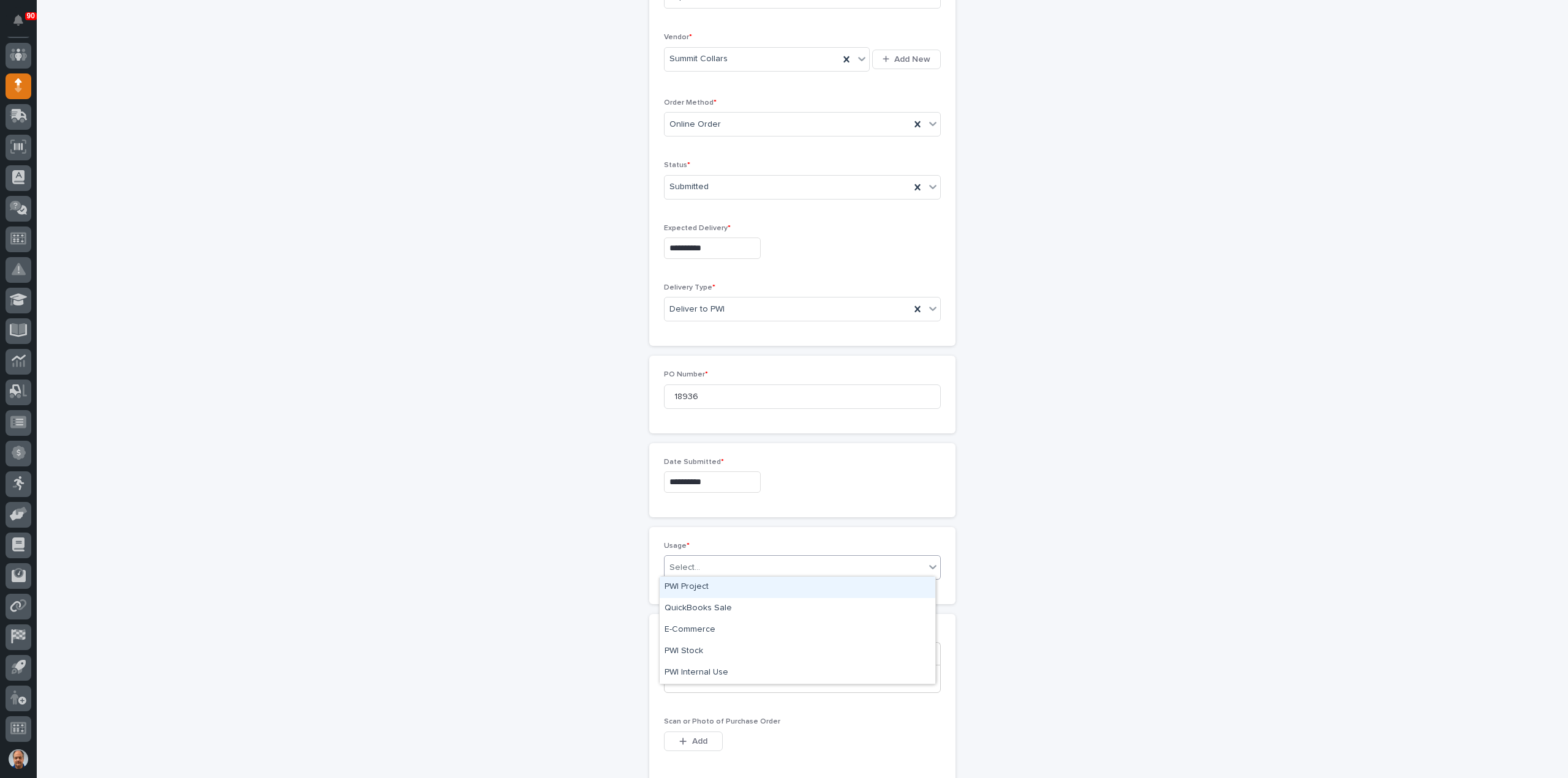
click at [711, 559] on div "Select..." at bounding box center [795, 568] width 261 height 20
click at [704, 646] on div "PWI Stock" at bounding box center [797, 652] width 276 height 22
click at [722, 667] on div at bounding box center [802, 679] width 276 height 27
click at [702, 737] on button "Add" at bounding box center [693, 741] width 59 height 20
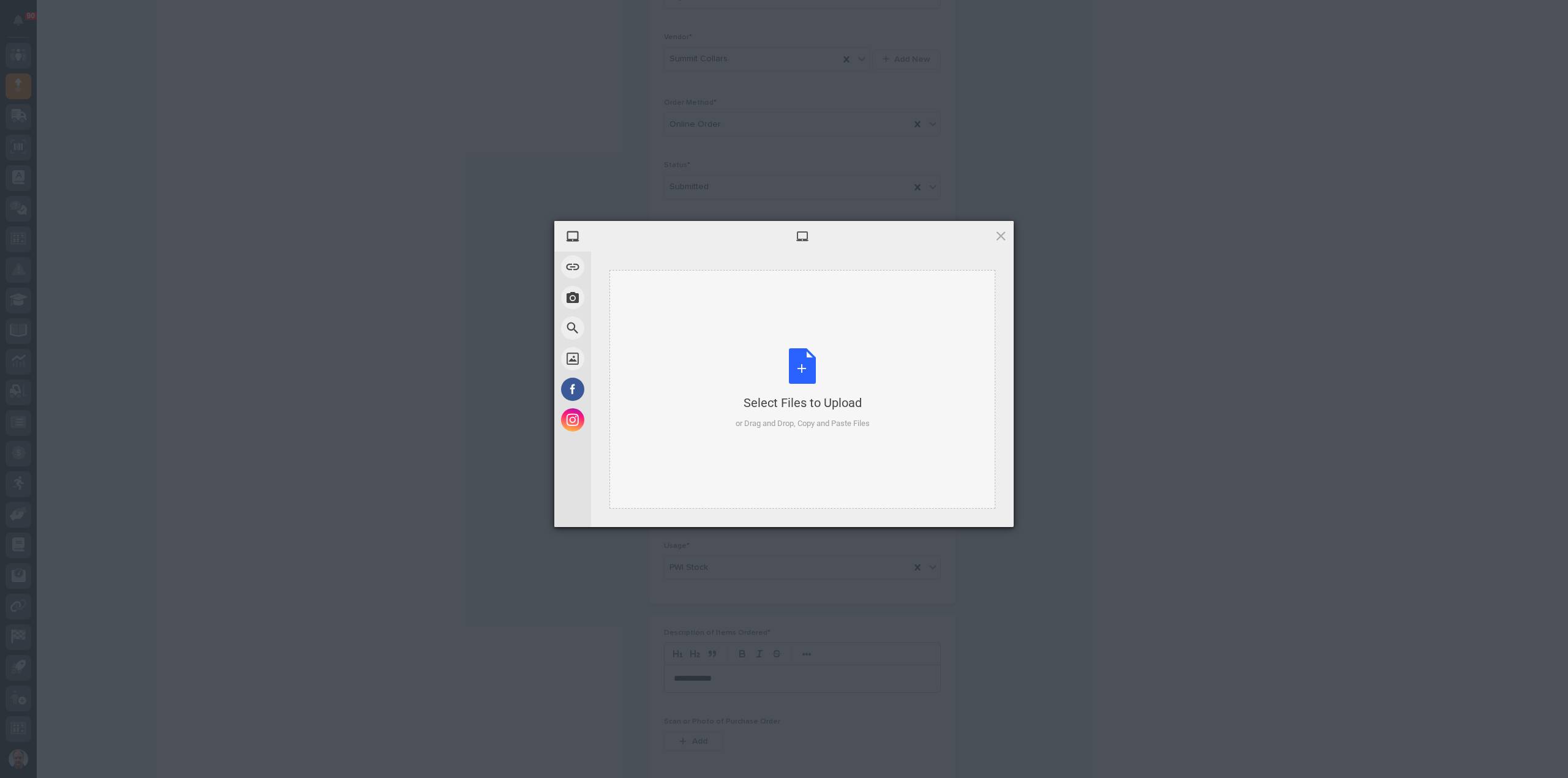
click at [791, 369] on div "Select Files to Upload or Drag and Drop, Copy and Paste Files" at bounding box center [802, 389] width 134 height 82
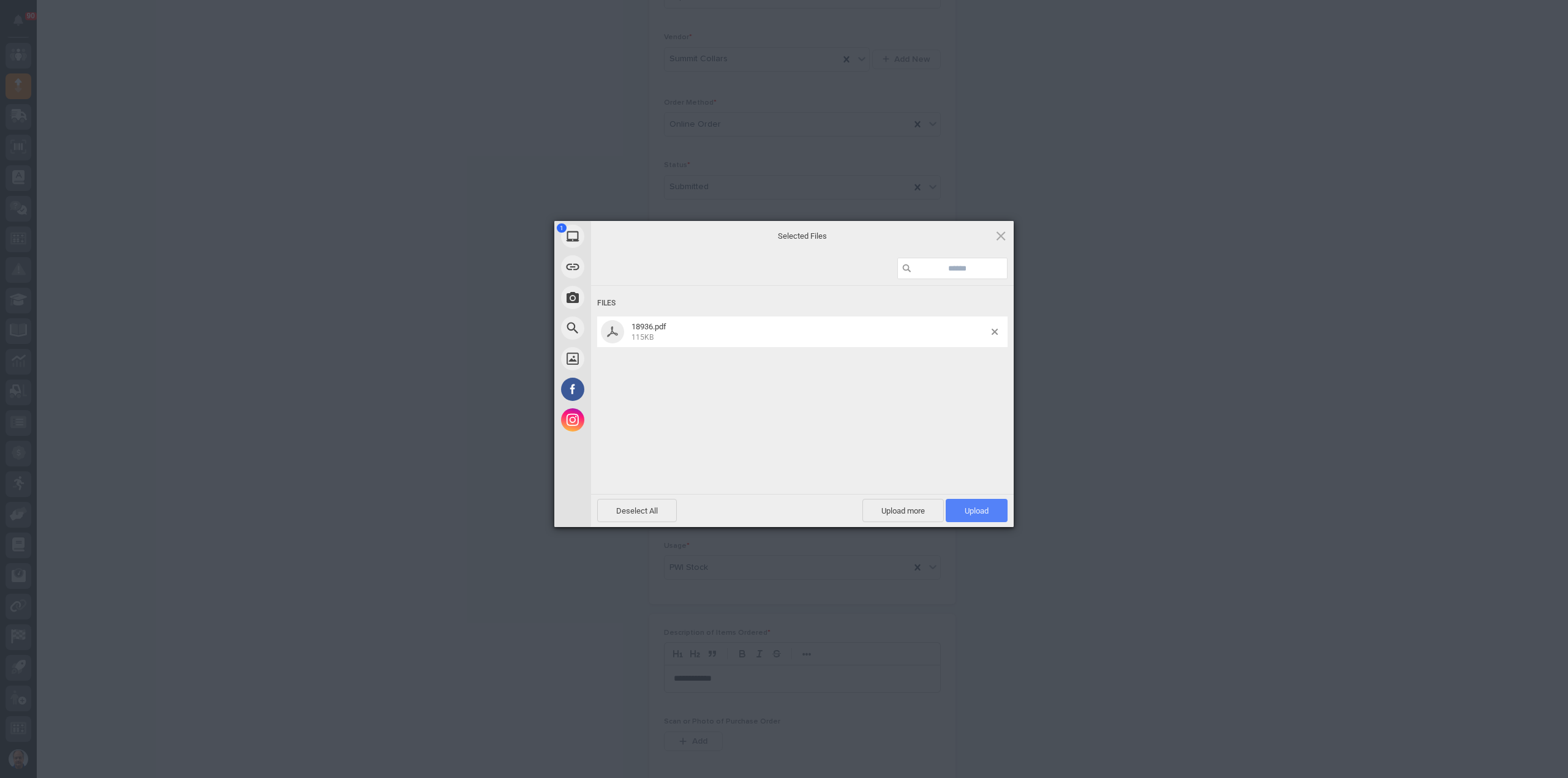
click at [979, 507] on span "Upload 1" at bounding box center [976, 511] width 24 height 9
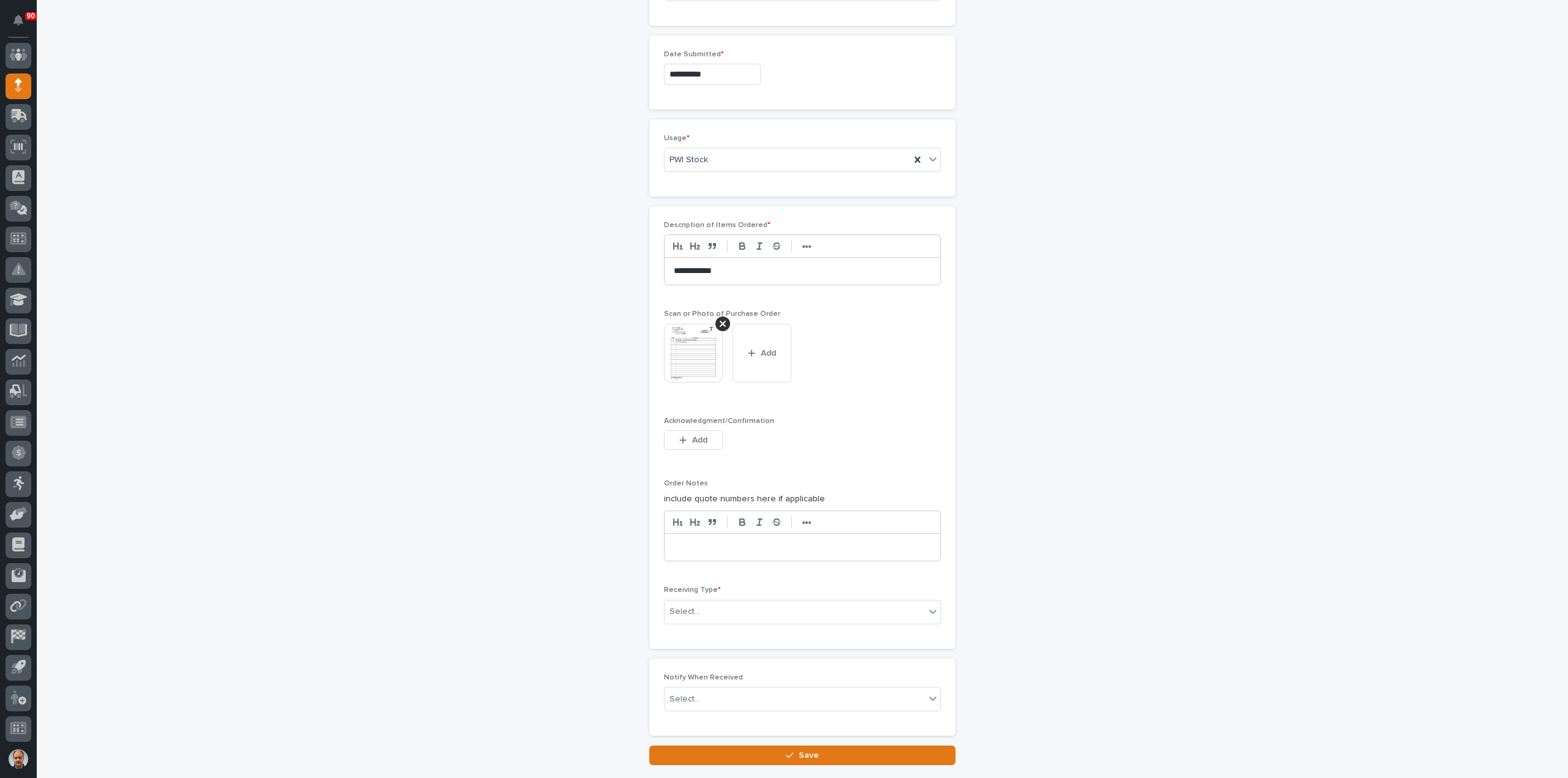
scroll to position [695, 0]
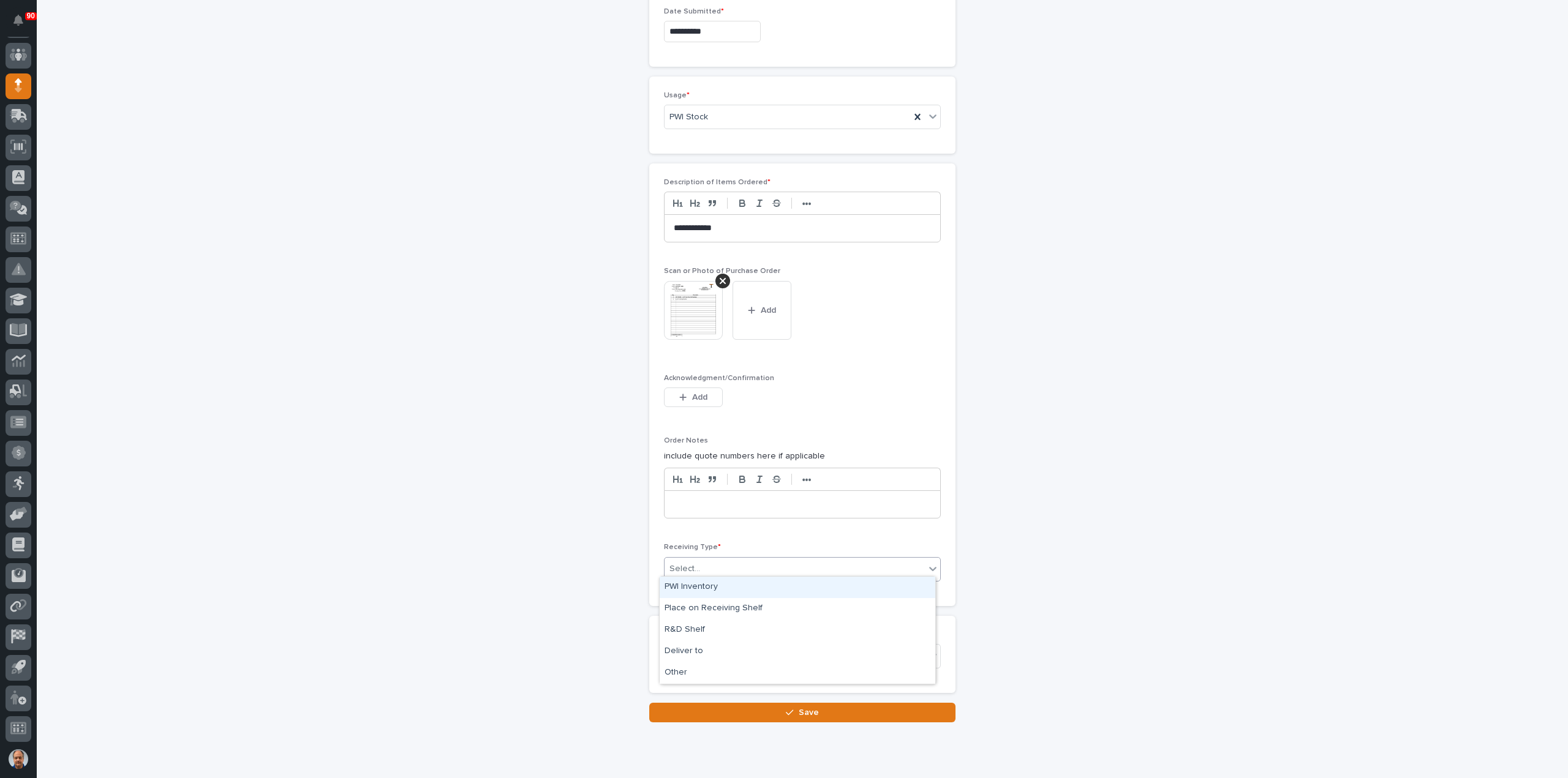
click at [733, 562] on div "Select..." at bounding box center [795, 569] width 261 height 20
click at [708, 650] on div "Deliver to" at bounding box center [797, 652] width 276 height 22
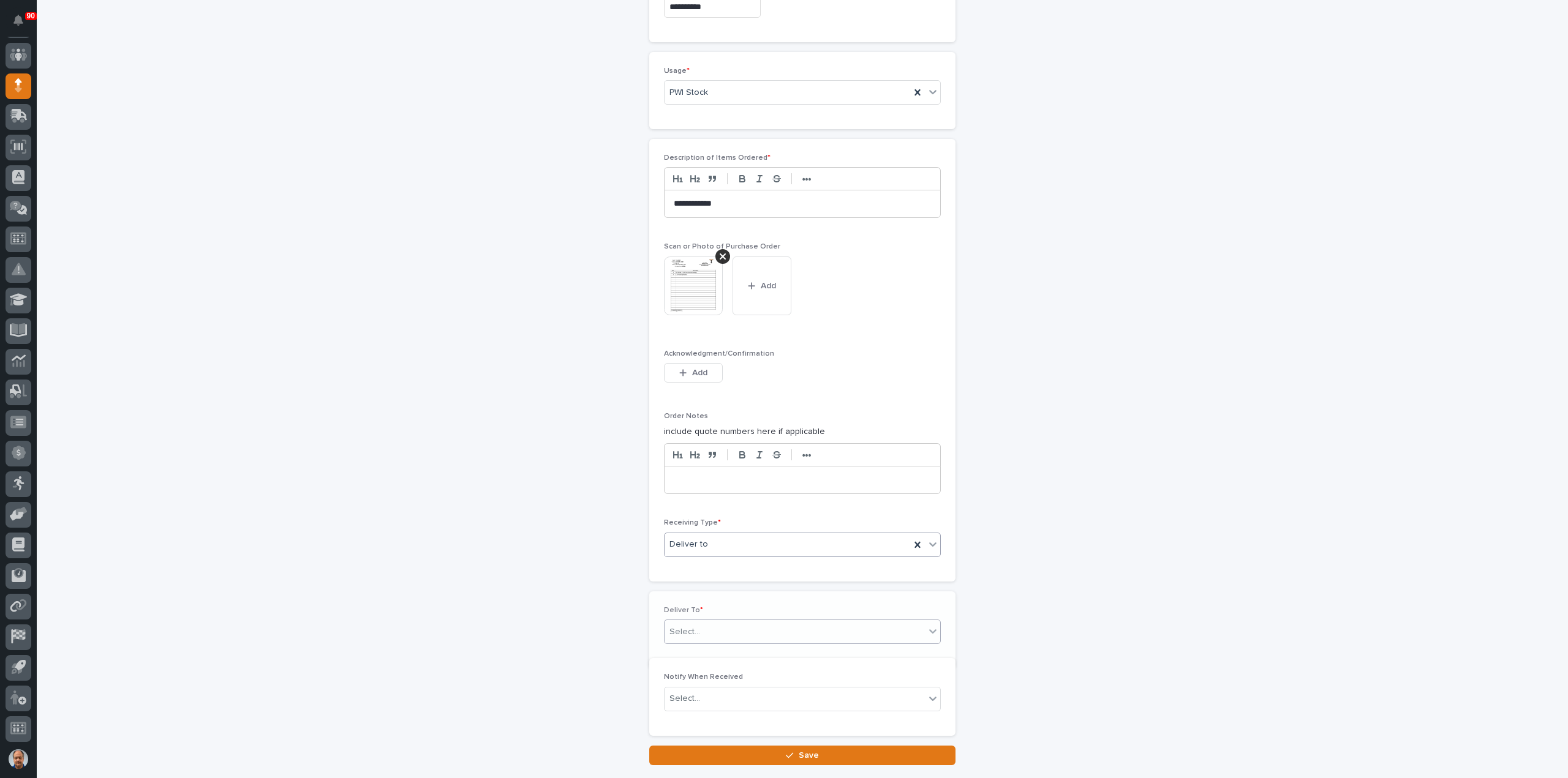
scroll to position [738, 0]
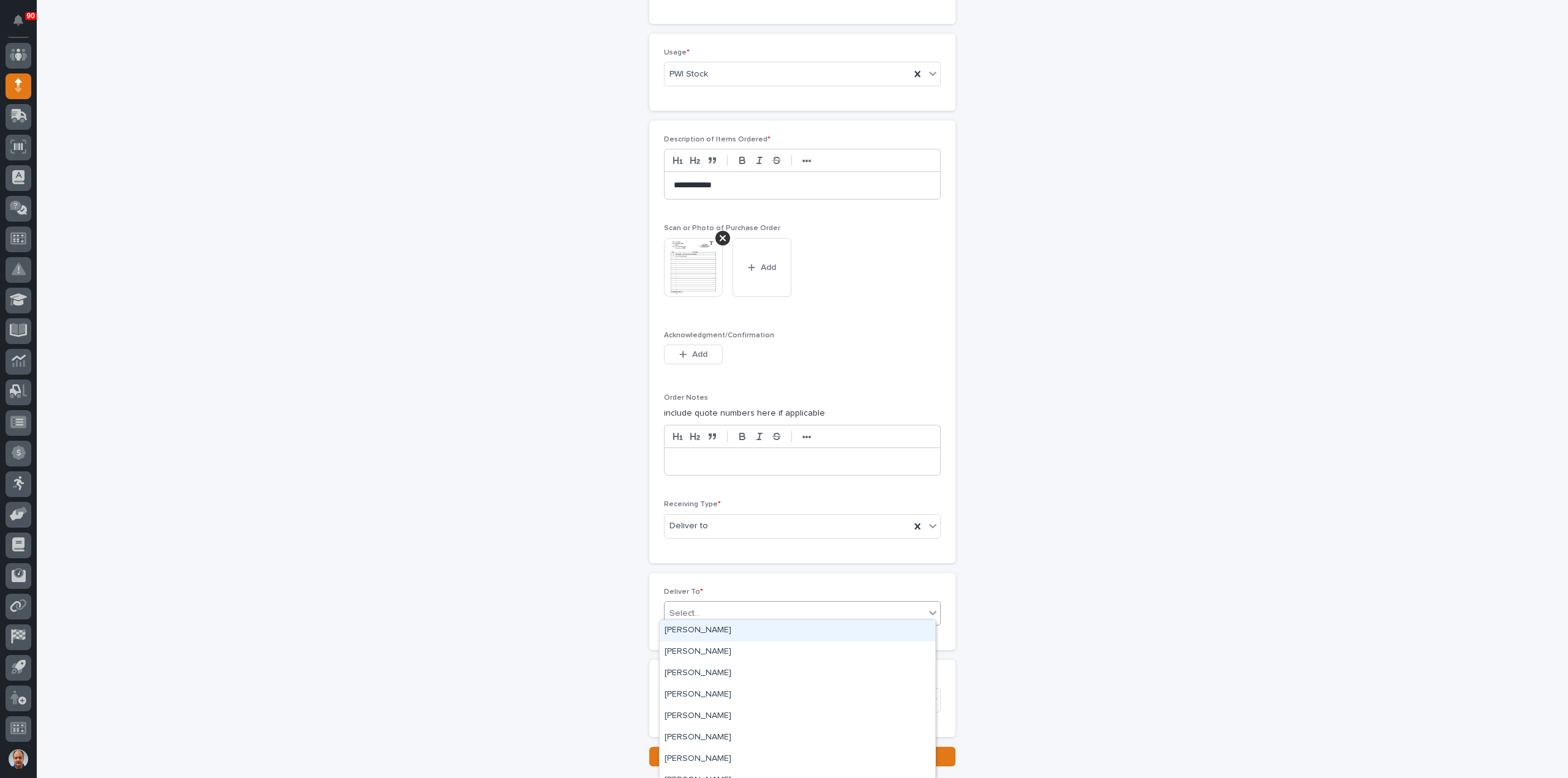
click at [724, 610] on div "Select..." at bounding box center [795, 614] width 261 height 20
type input "****"
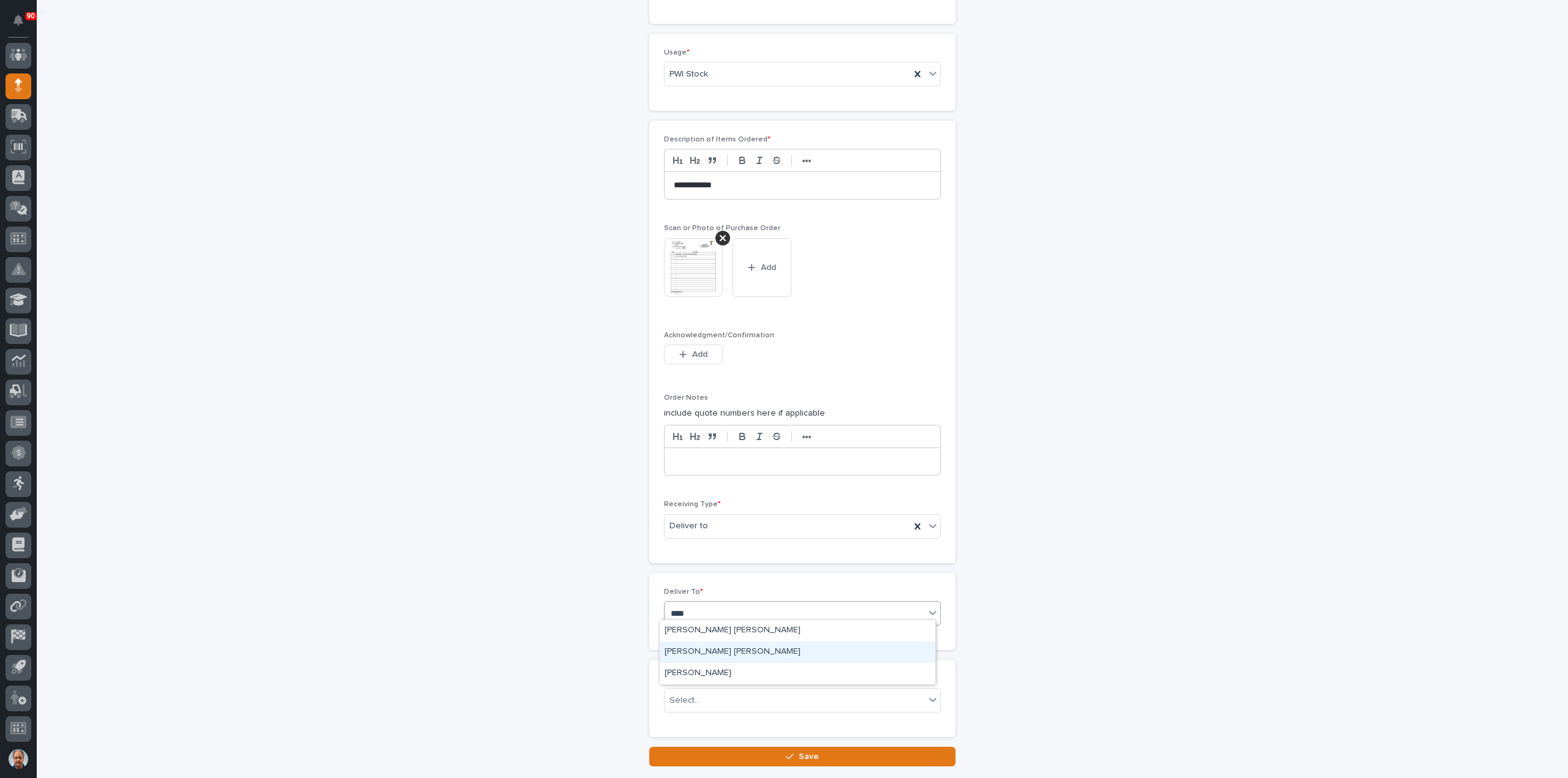
click at [720, 649] on div "[PERSON_NAME] [PERSON_NAME]" at bounding box center [797, 653] width 276 height 22
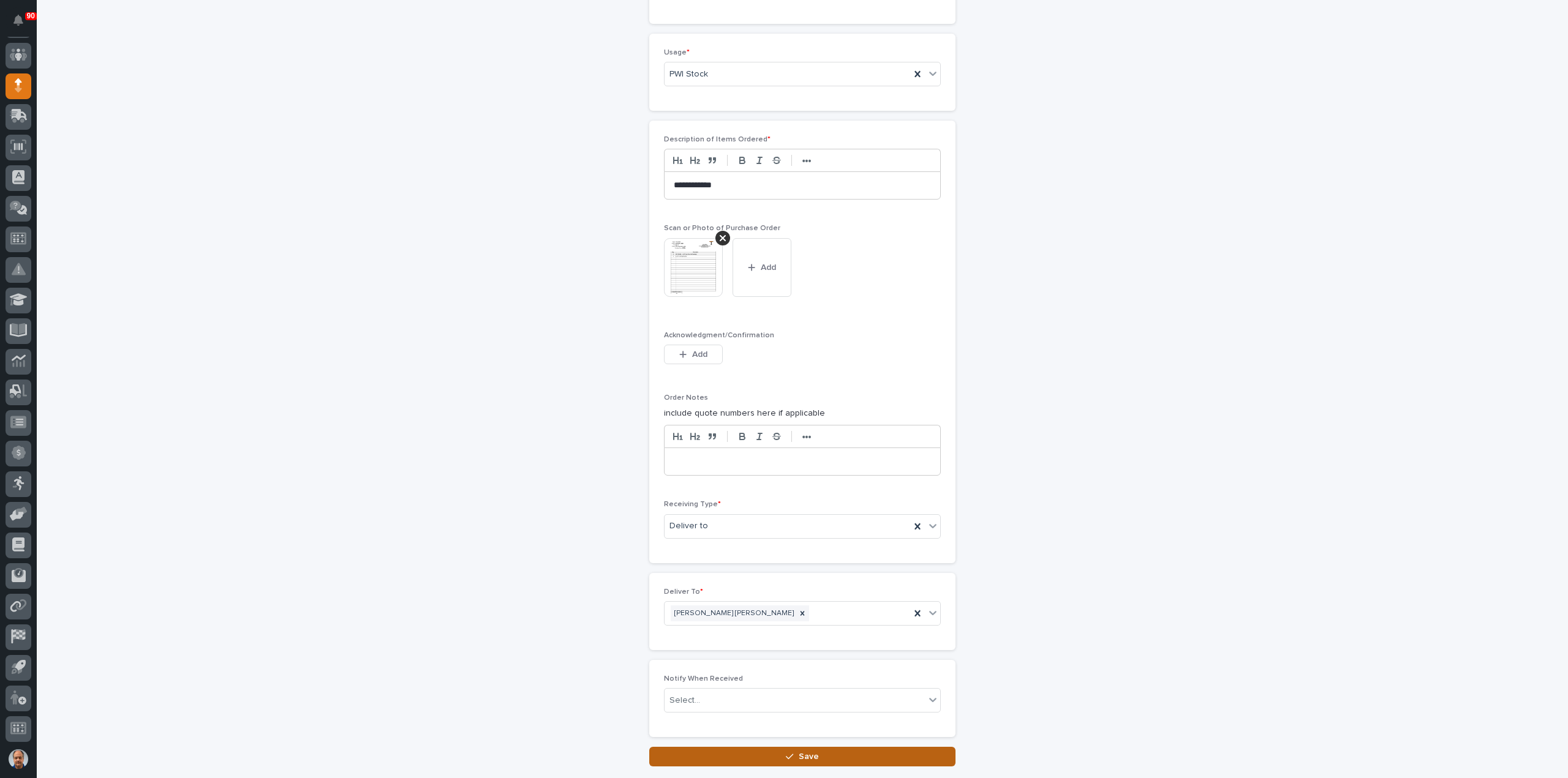
click at [798, 751] on span "Save" at bounding box center [809, 756] width 20 height 11
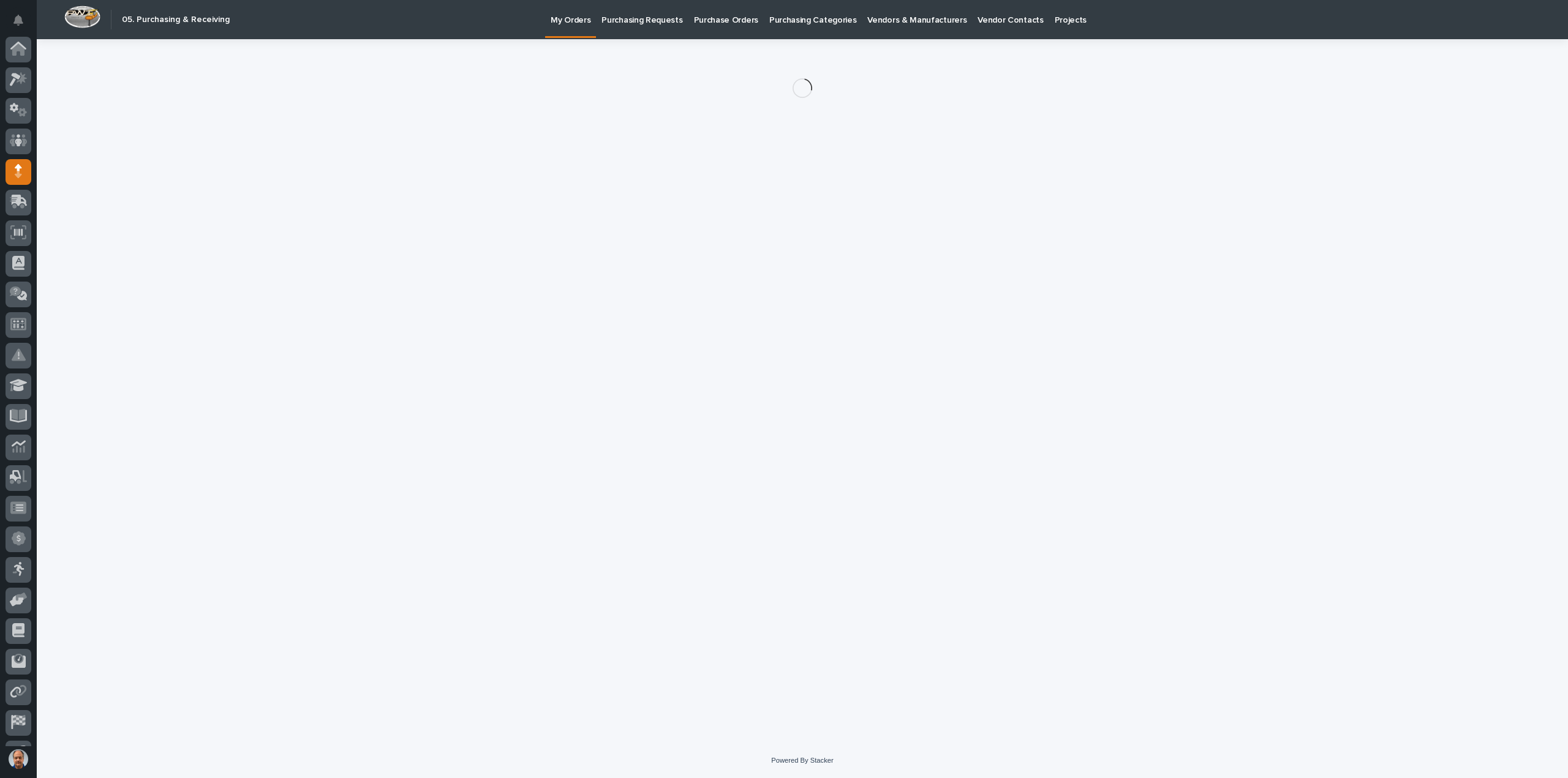
scroll to position [85, 0]
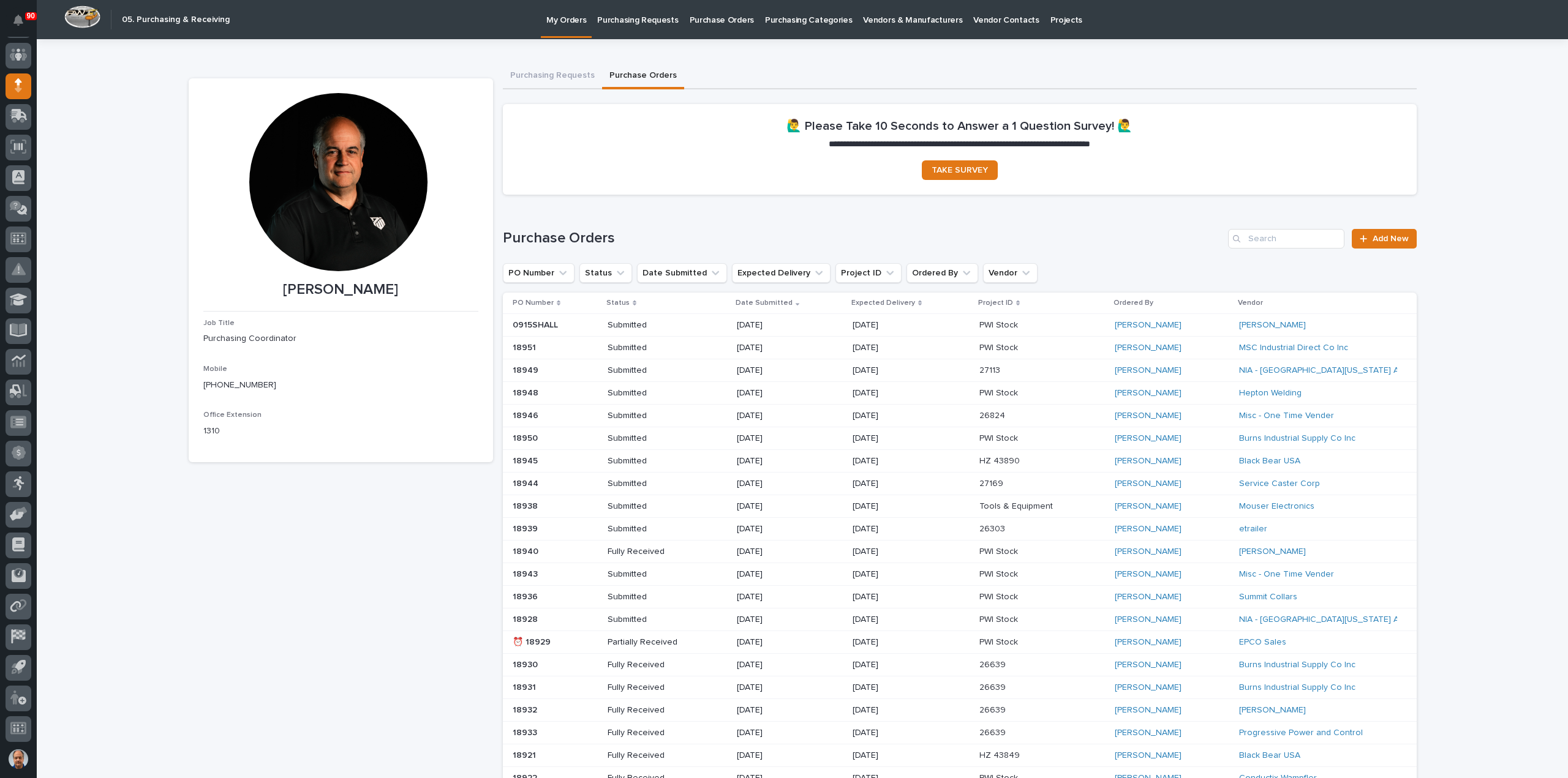
click at [674, 229] on h1 "Purchase Orders" at bounding box center [863, 238] width 721 height 18
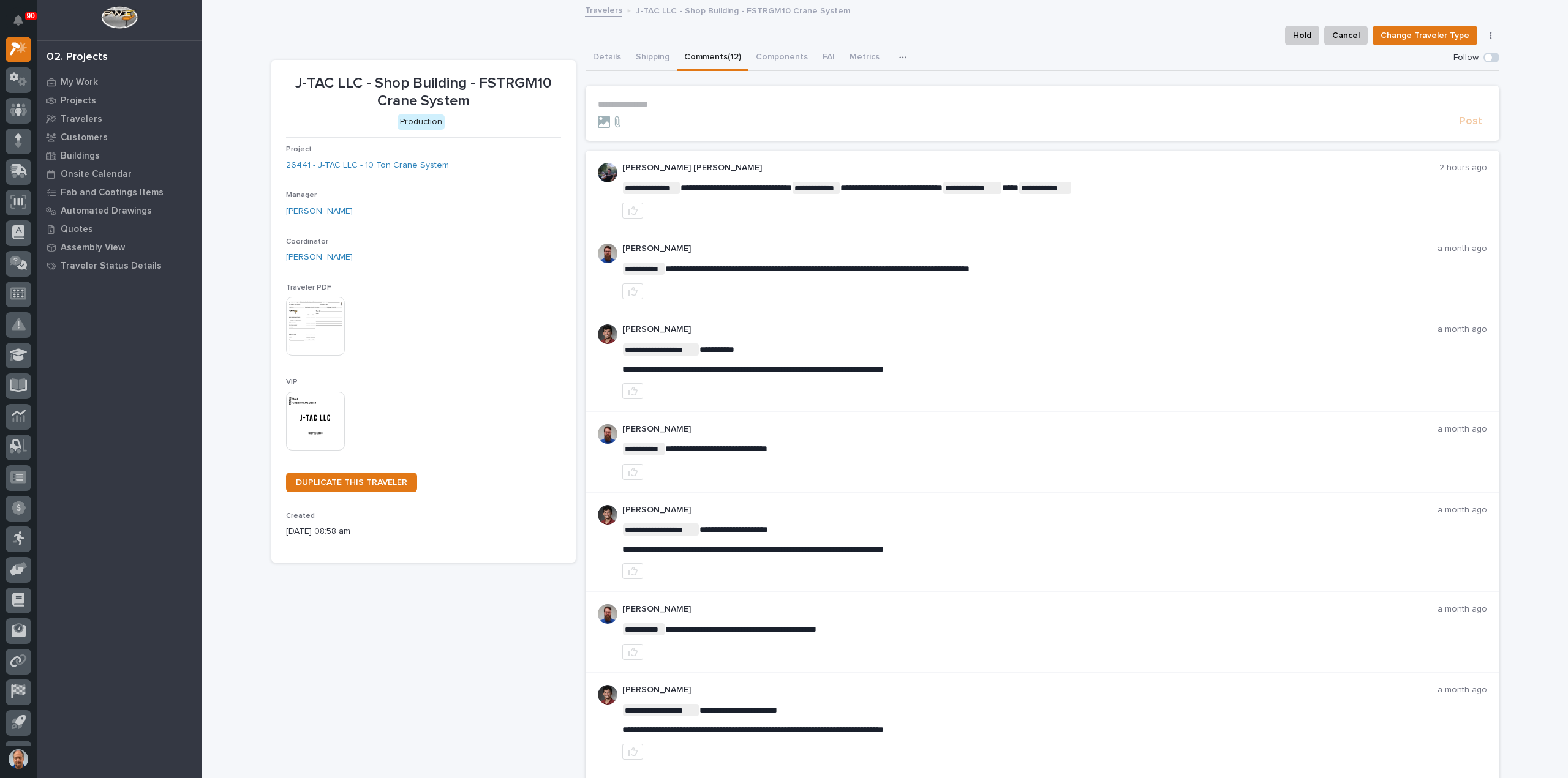
click at [602, 98] on section "**********" at bounding box center [1042, 113] width 914 height 55
click at [598, 101] on p "**********" at bounding box center [1042, 104] width 889 height 10
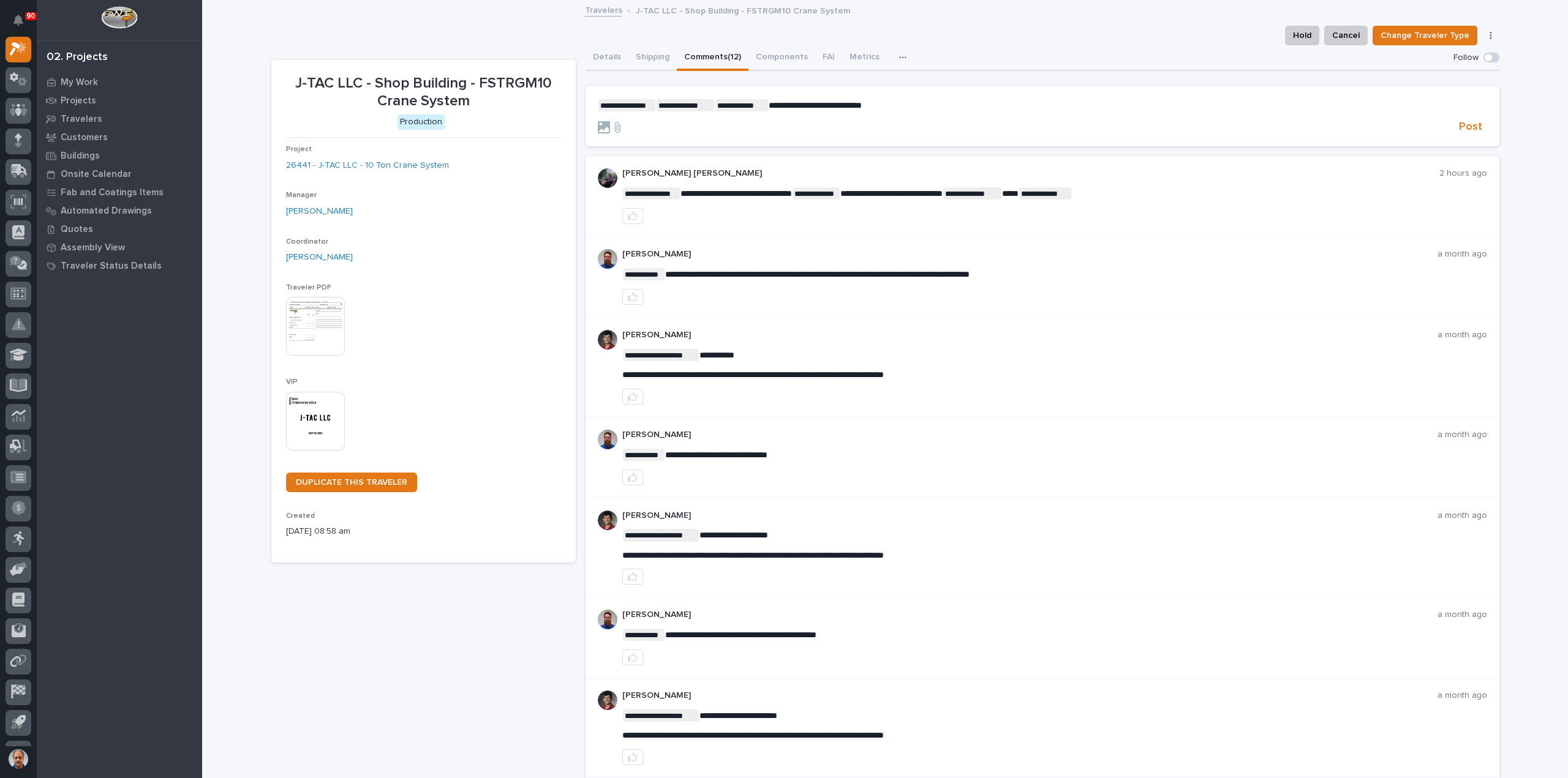
click at [898, 112] on form "**********" at bounding box center [1042, 117] width 889 height 35
click at [888, 105] on p "**********" at bounding box center [1042, 105] width 889 height 12
click at [1460, 124] on span "Post" at bounding box center [1470, 127] width 23 height 14
